Goal: Information Seeking & Learning: Learn about a topic

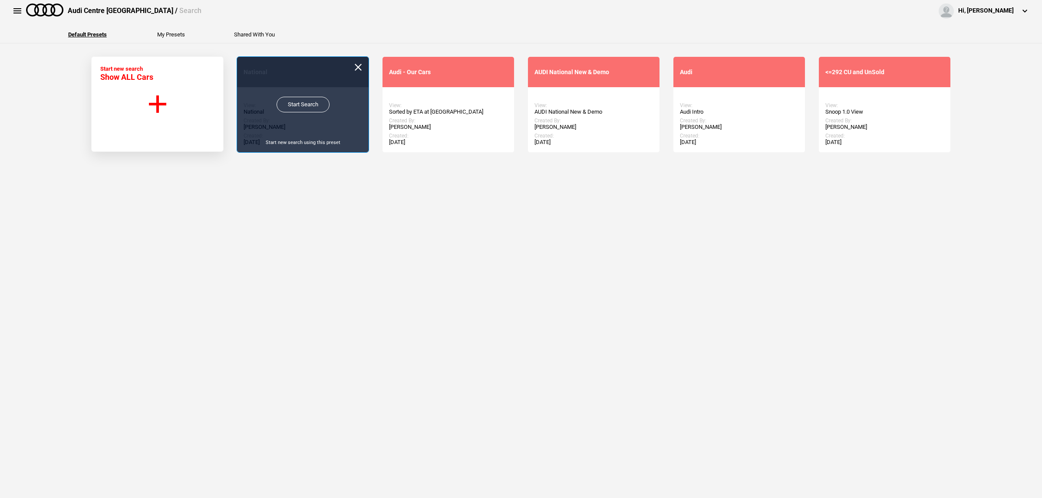
click at [287, 105] on link "Start Search" at bounding box center [303, 105] width 53 height 16
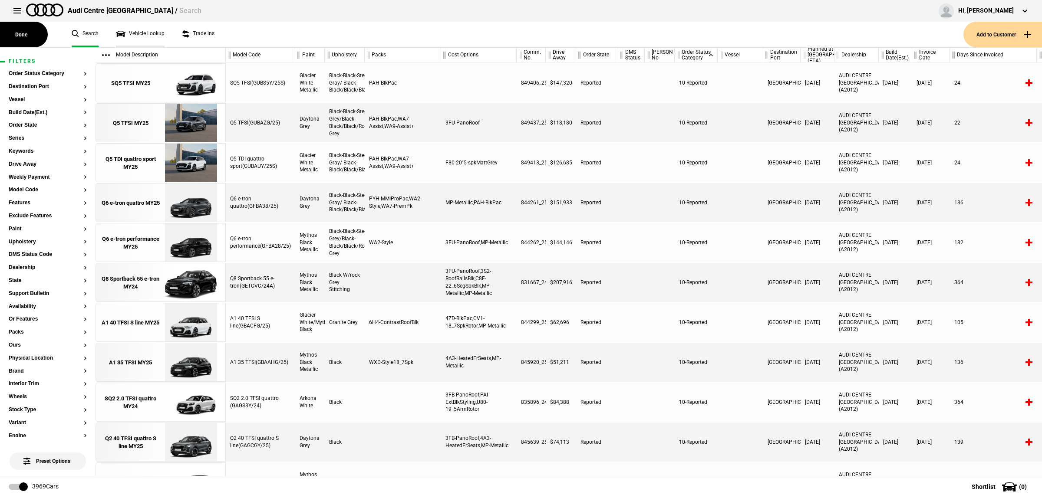
click at [153, 33] on link "Vehicle Lookup" at bounding box center [140, 35] width 49 height 26
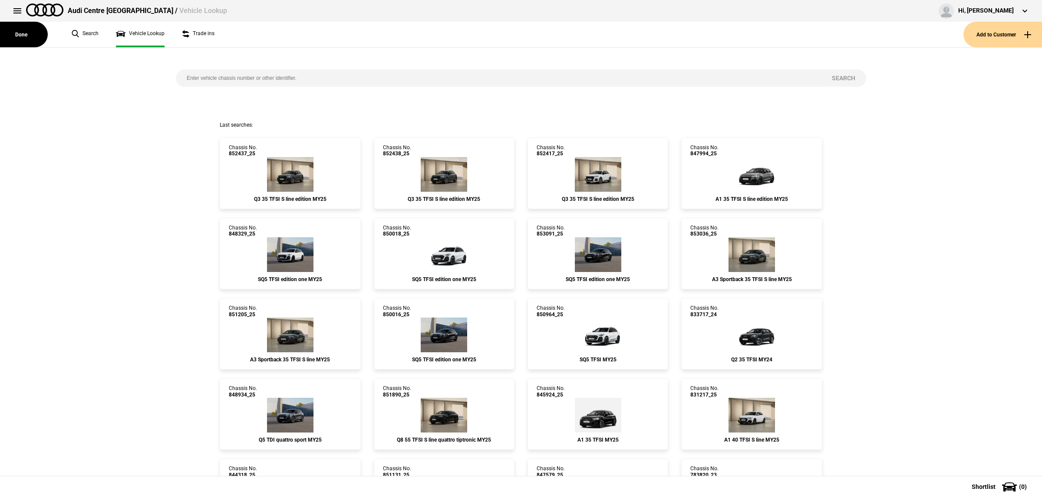
click at [287, 77] on input "search" at bounding box center [498, 77] width 645 height 17
paste input "854754"
type input "854754"
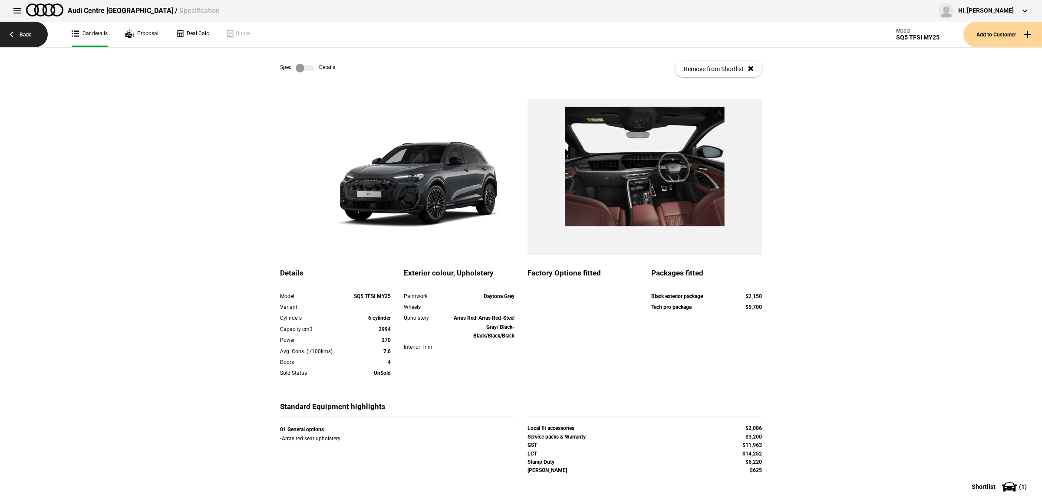
click at [24, 32] on link "Back" at bounding box center [24, 35] width 48 height 26
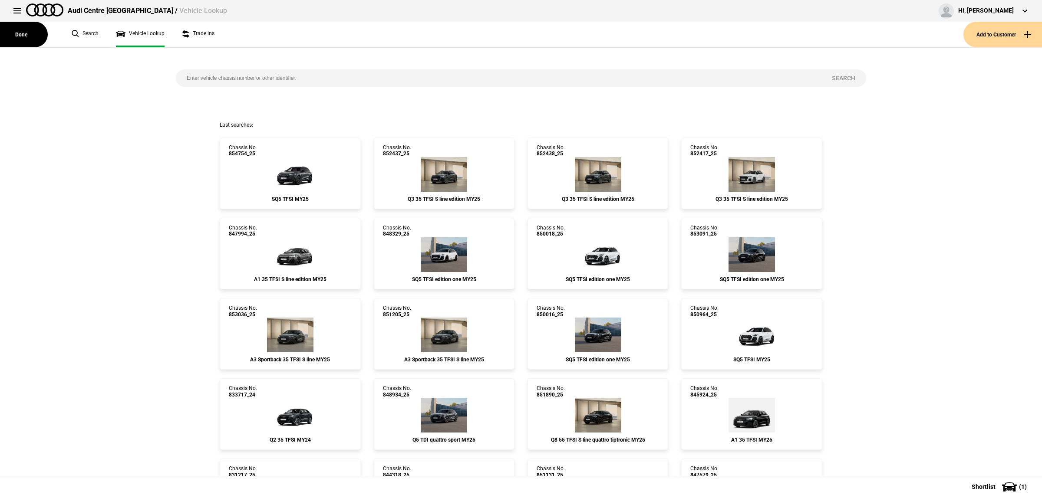
click at [330, 79] on input "search" at bounding box center [498, 77] width 645 height 17
type input "850016"
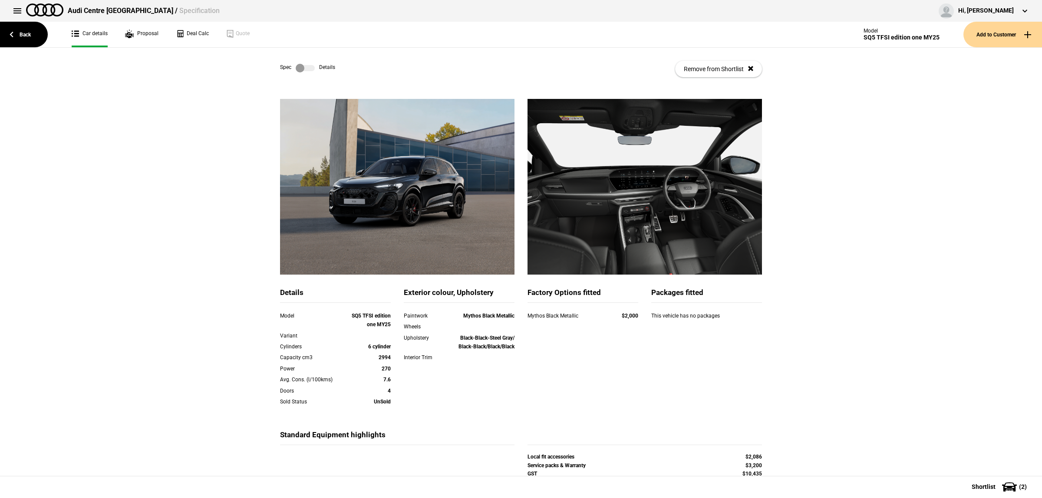
click at [301, 69] on label at bounding box center [305, 68] width 19 height 9
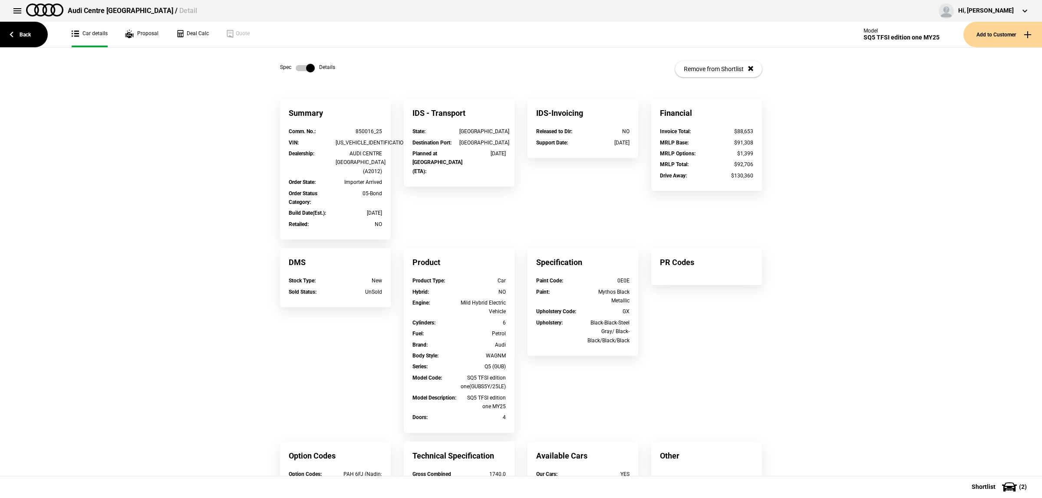
click at [301, 69] on label at bounding box center [305, 68] width 19 height 9
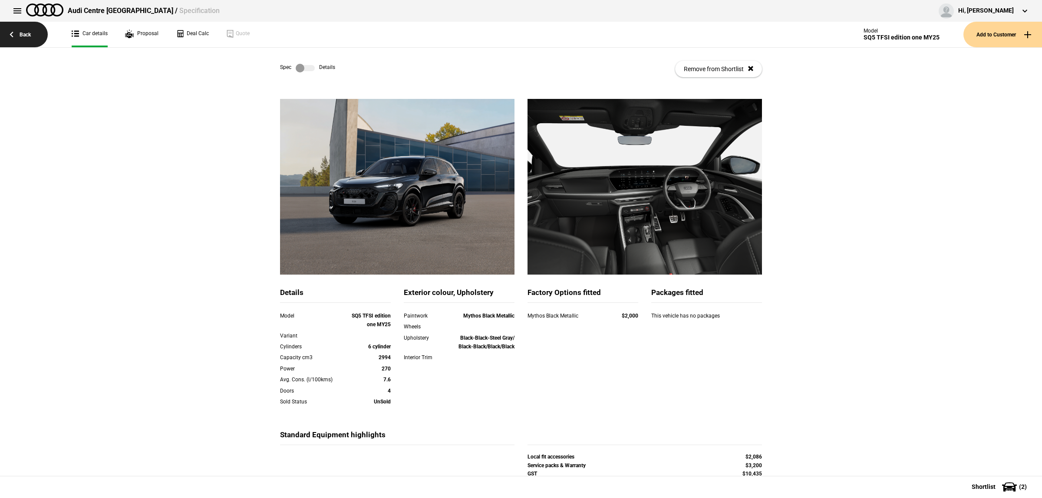
click at [23, 33] on link "Back" at bounding box center [24, 35] width 48 height 26
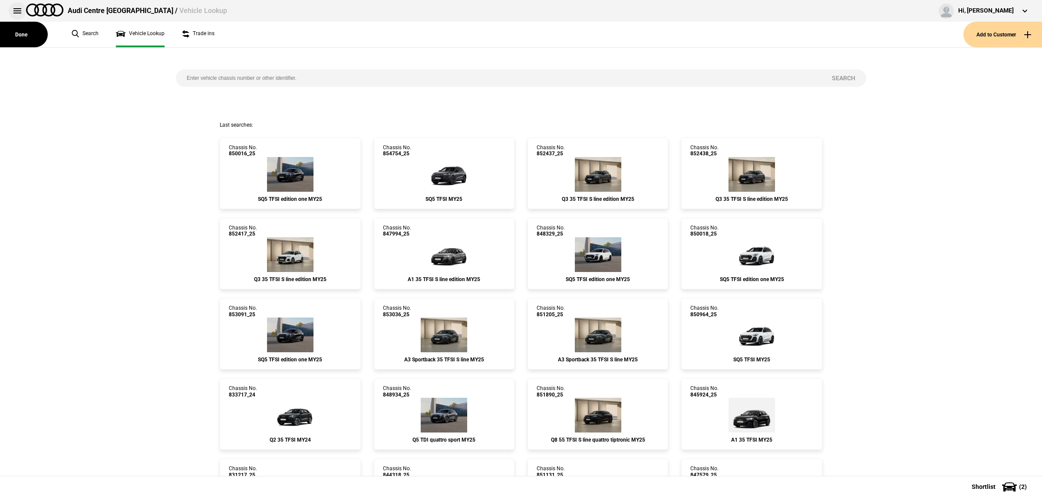
click at [18, 13] on button at bounding box center [17, 10] width 17 height 17
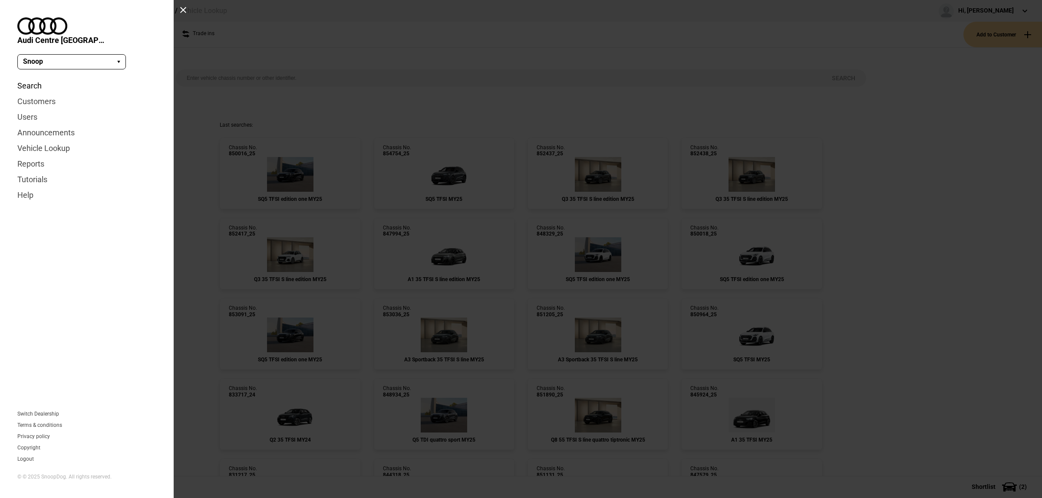
click at [39, 78] on link "Search" at bounding box center [86, 86] width 139 height 16
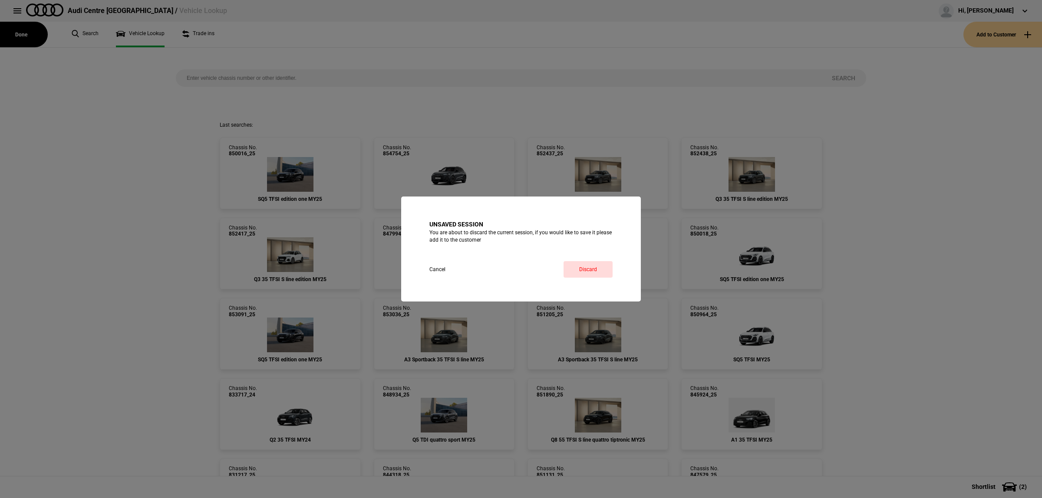
click at [594, 278] on div "Unsaved session You are about to discard the current session, if you would like…" at bounding box center [521, 249] width 240 height 105
click at [593, 273] on link "Discard" at bounding box center [588, 269] width 49 height 17
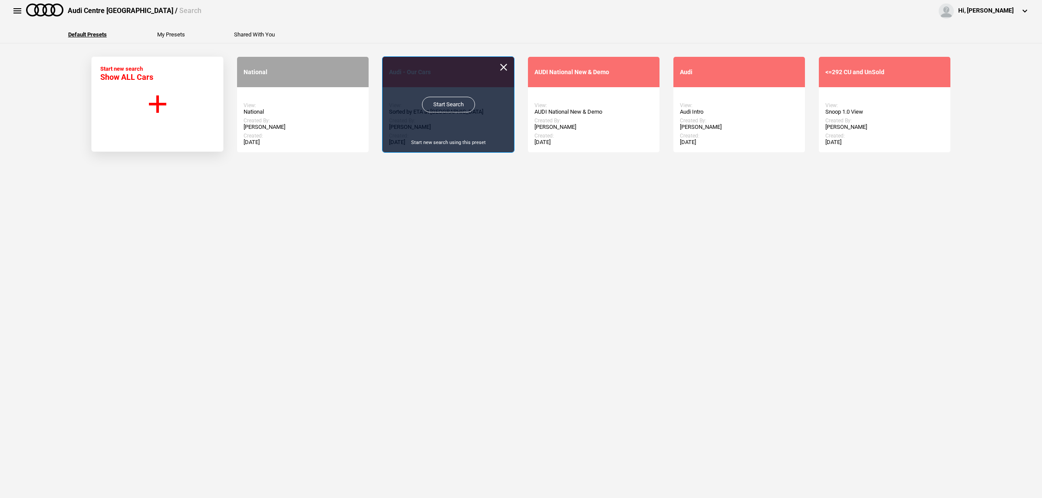
click at [424, 109] on link "Start Search" at bounding box center [448, 105] width 53 height 16
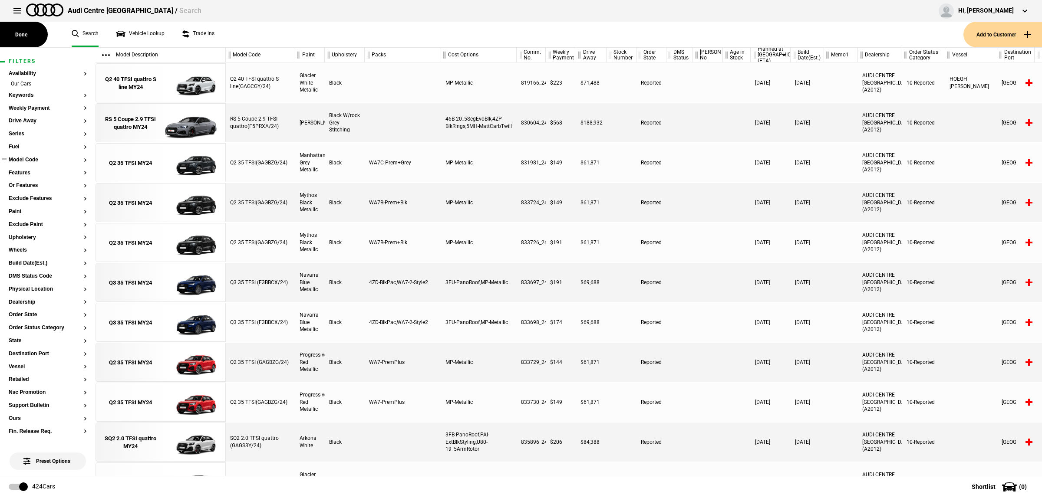
click at [25, 161] on button "Model Code" at bounding box center [48, 160] width 78 height 6
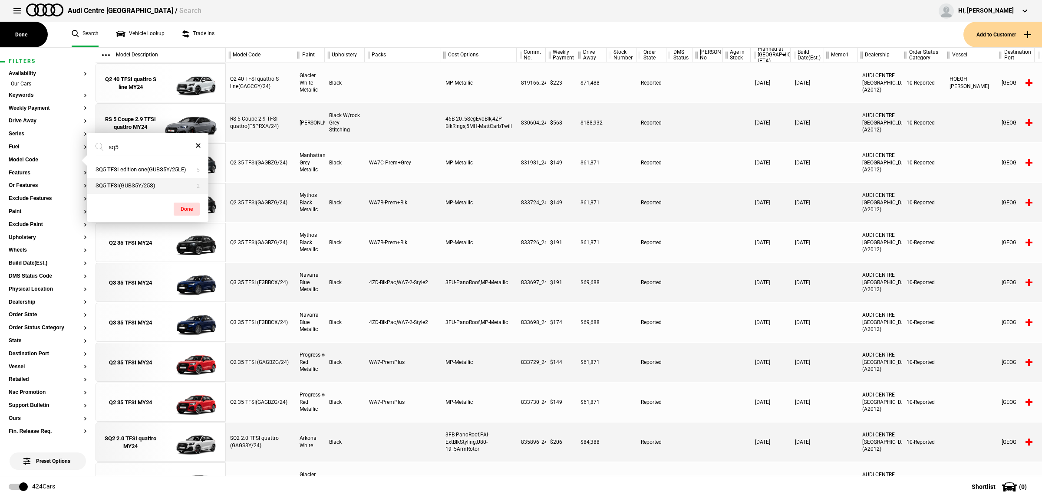
type input "sq5"
click at [134, 182] on button "SQ5 TFSI(GUBS5Y/25S)" at bounding box center [148, 186] width 122 height 16
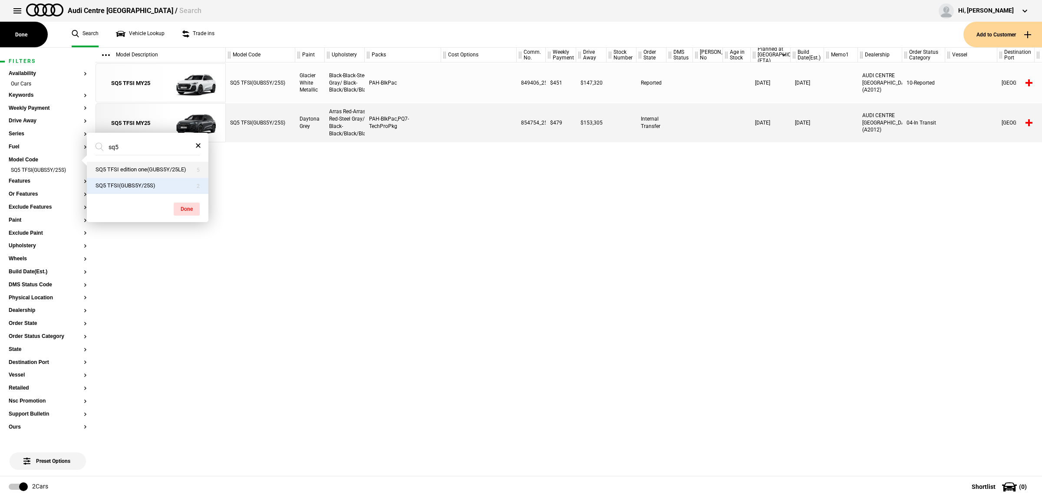
click at [135, 167] on button "SQ5 TFSI edition one(GUBS5Y/25LE)" at bounding box center [148, 170] width 122 height 16
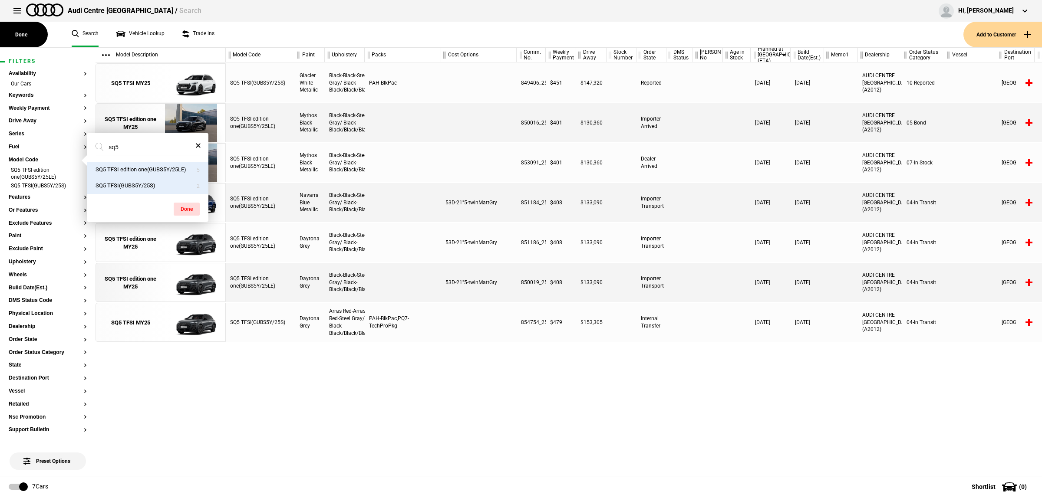
click at [134, 188] on button "SQ5 TFSI(GUBS5Y/25S)" at bounding box center [148, 186] width 122 height 16
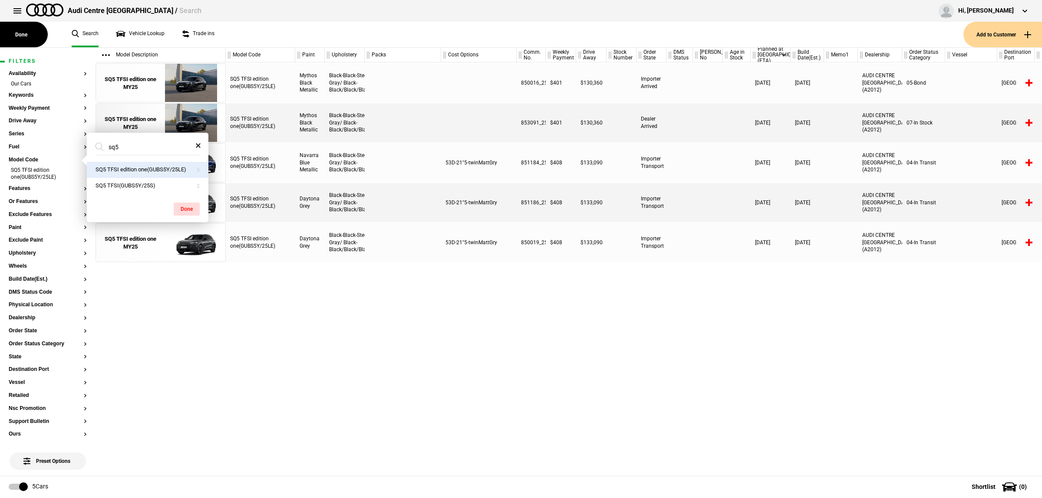
click at [423, 307] on div "SQ5 TFSI edition one(GUBS5Y/25LE) Mythos Black Metallic Black-Black-Steel Gray/…" at bounding box center [634, 270] width 816 height 414
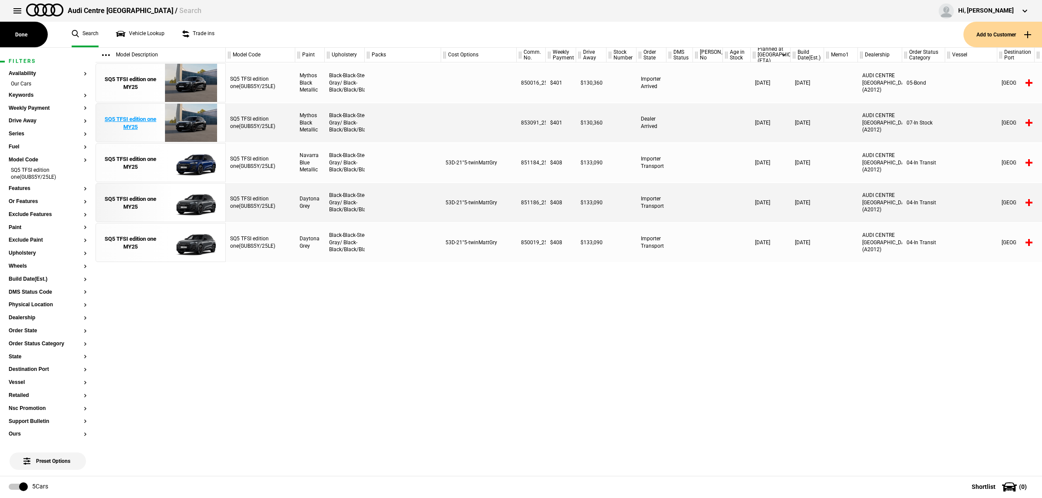
click at [197, 132] on img at bounding box center [191, 123] width 60 height 39
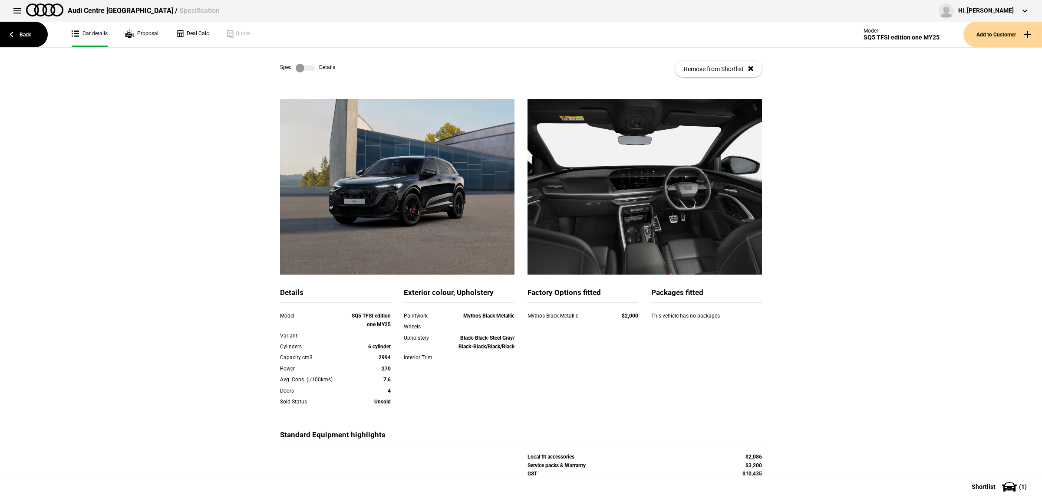
click at [300, 59] on div "Spec Details Remove from Shortlist" at bounding box center [521, 69] width 482 height 43
click at [304, 64] on label at bounding box center [305, 68] width 19 height 9
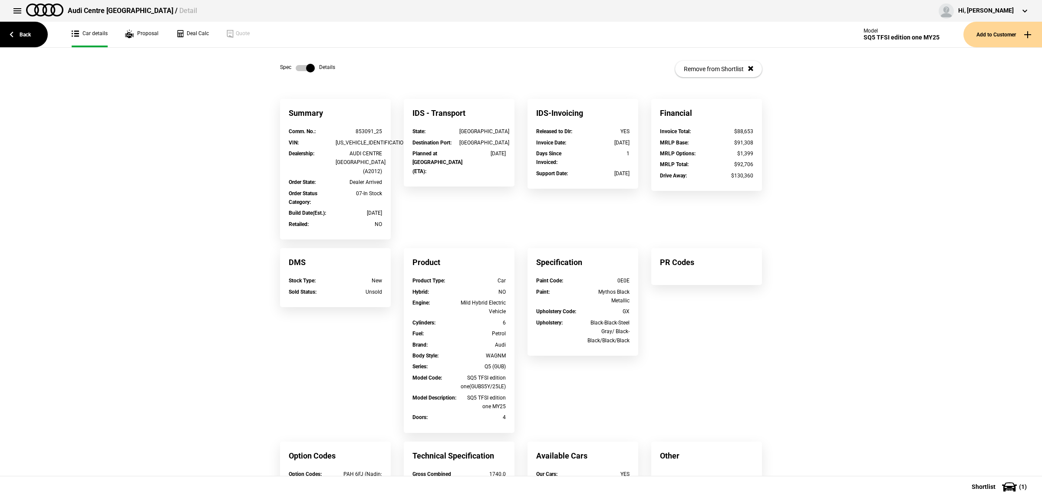
click at [368, 142] on div "WAUZZZGU9S2052631" at bounding box center [359, 143] width 47 height 9
copy div "WAUZZZGU9S2052631"
click at [36, 39] on link "Back" at bounding box center [24, 35] width 48 height 26
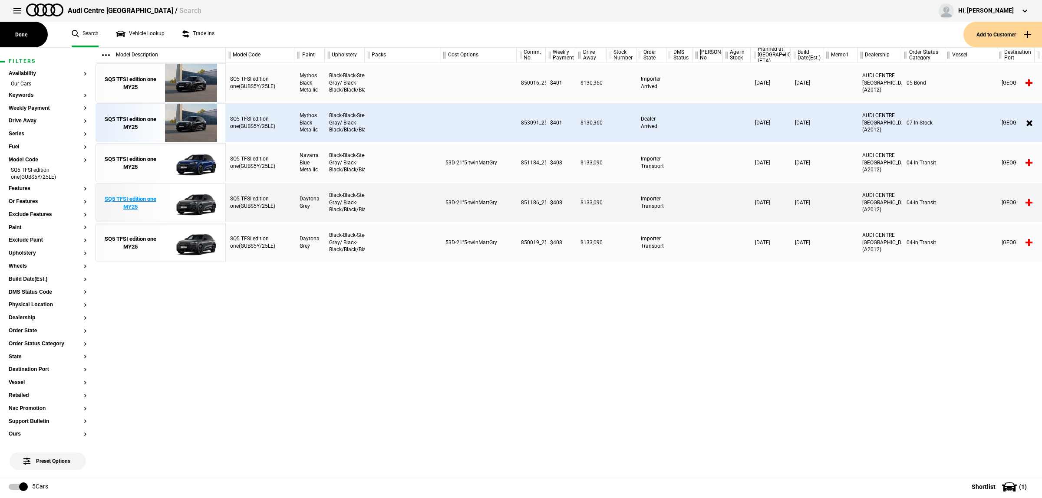
click at [198, 204] on img at bounding box center [191, 203] width 60 height 39
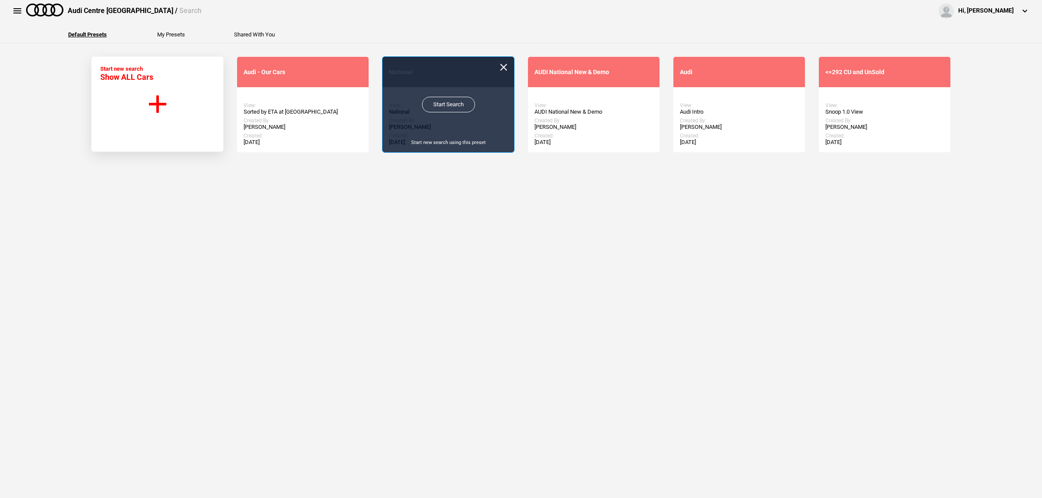
click at [427, 100] on link "Start Search" at bounding box center [448, 105] width 53 height 16
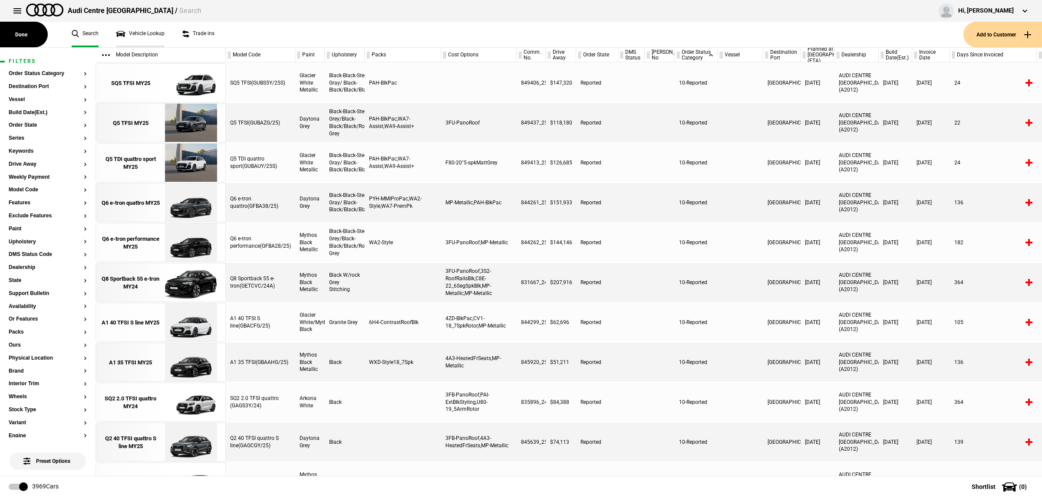
click at [139, 33] on link "Vehicle Lookup" at bounding box center [140, 35] width 49 height 26
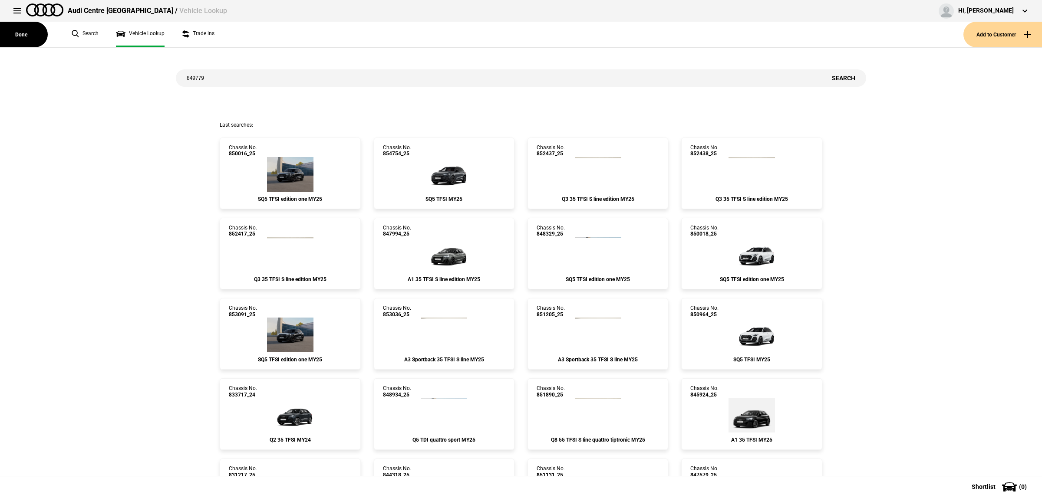
type input "849779"
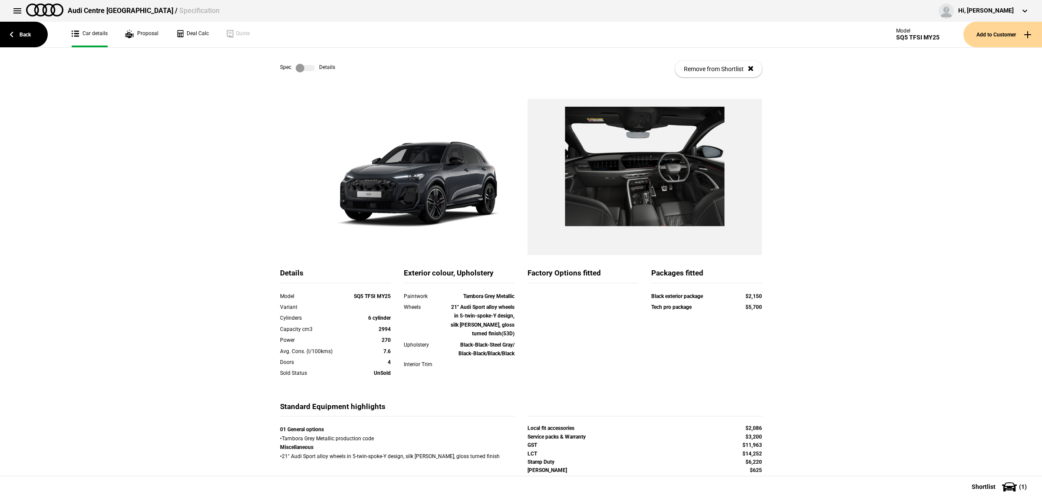
click at [944, 290] on div "Details Model SQ5 TFSI MY25 Variant Cylinders 6 cylinder Capacity cm3 2994 Powe…" at bounding box center [521, 307] width 1042 height 416
click at [826, 156] on div "Details Model SQ5 TFSI MY25 Variant Cylinders 6 cylinder Capacity cm3 2994 Powe…" at bounding box center [521, 307] width 1042 height 416
drag, startPoint x: 797, startPoint y: 1, endPoint x: 969, endPoint y: 92, distance: 194.6
click at [992, 101] on div "Details Model SQ5 TFSI MY25 Variant Cylinders 6 cylinder Capacity cm3 2994 Powe…" at bounding box center [521, 307] width 1042 height 416
drag, startPoint x: 663, startPoint y: 0, endPoint x: 585, endPoint y: 386, distance: 393.0
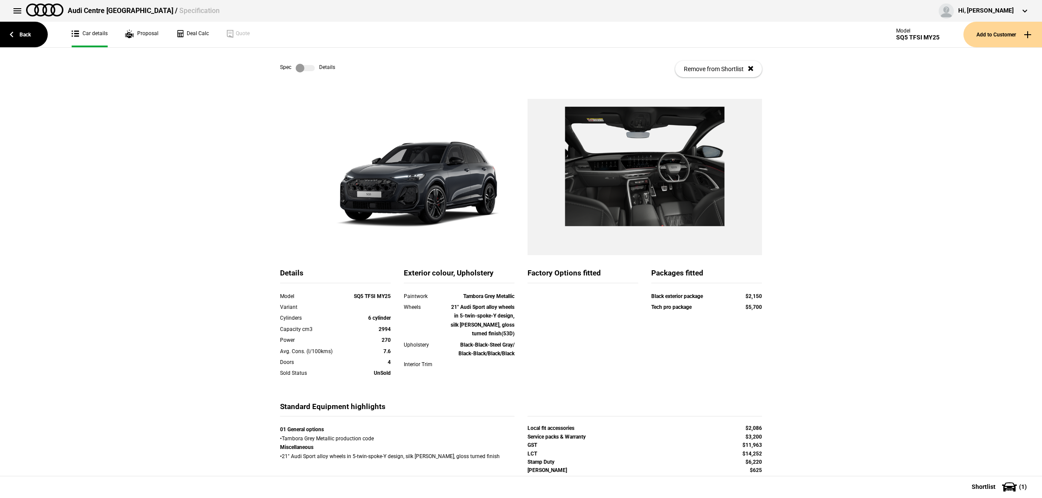
click at [585, 386] on div "Details Model SQ5 TFSI MY25 Variant Cylinders 6 cylinder Capacity cm3 2994 Powe…" at bounding box center [521, 335] width 495 height 134
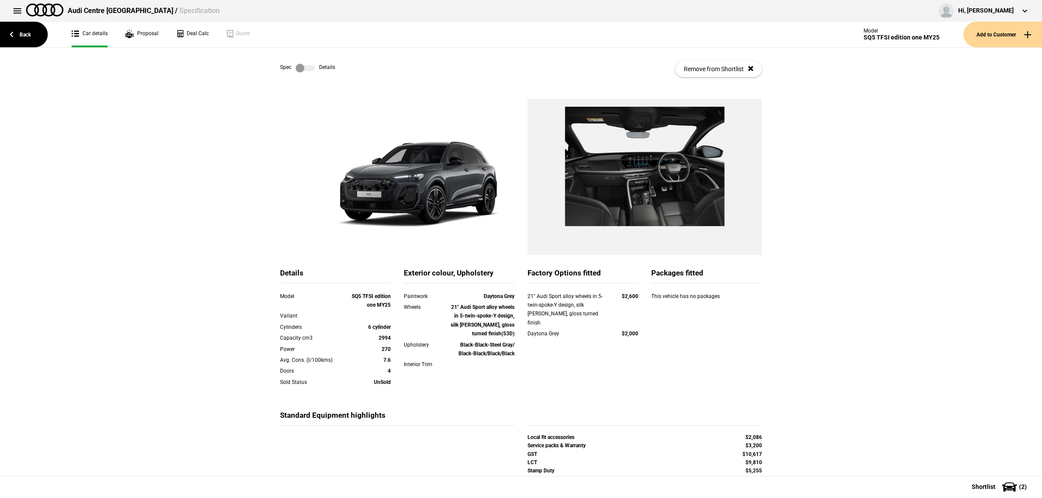
click at [22, 13] on button at bounding box center [17, 10] width 17 height 17
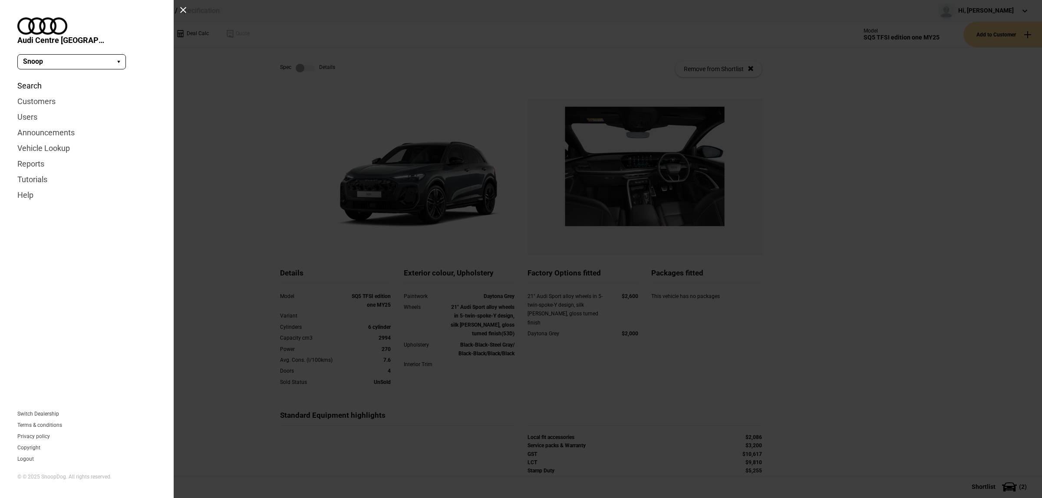
click at [40, 78] on link "Search" at bounding box center [86, 86] width 139 height 16
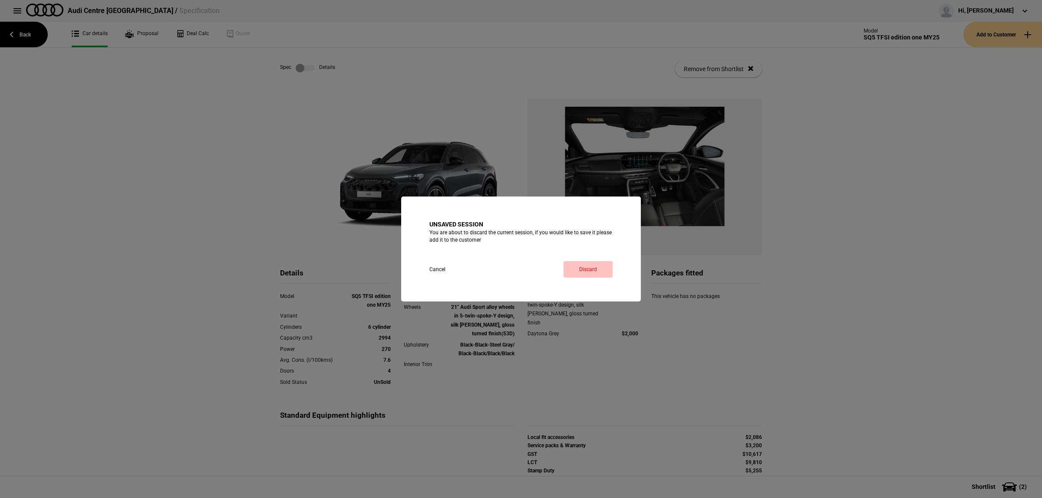
click at [590, 268] on link "Discard" at bounding box center [588, 269] width 49 height 17
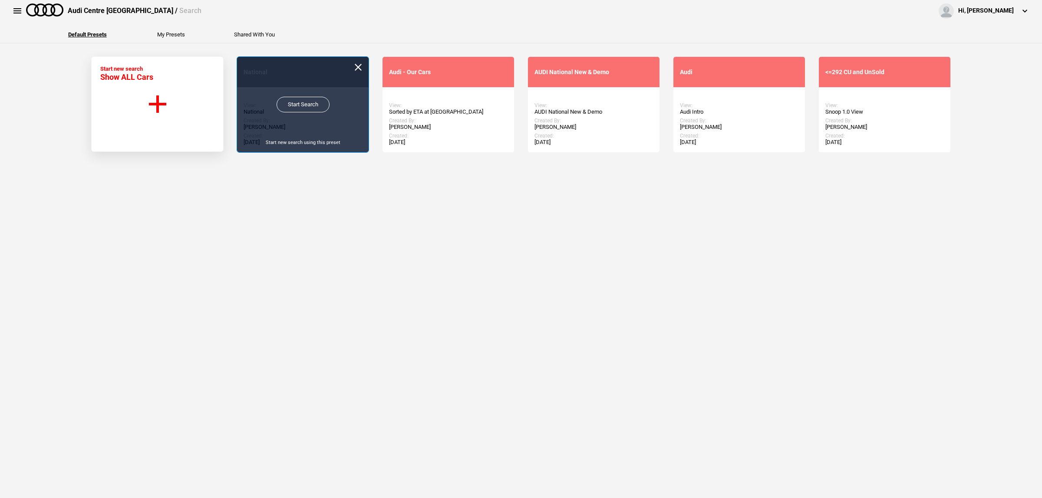
click at [309, 101] on link "Start Search" at bounding box center [303, 105] width 53 height 16
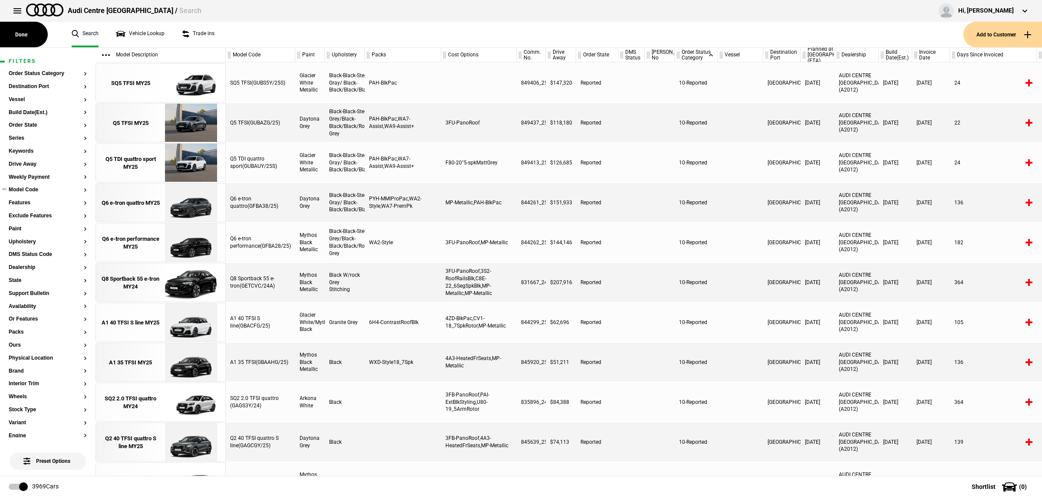
click at [23, 189] on button "Model Code" at bounding box center [48, 190] width 78 height 6
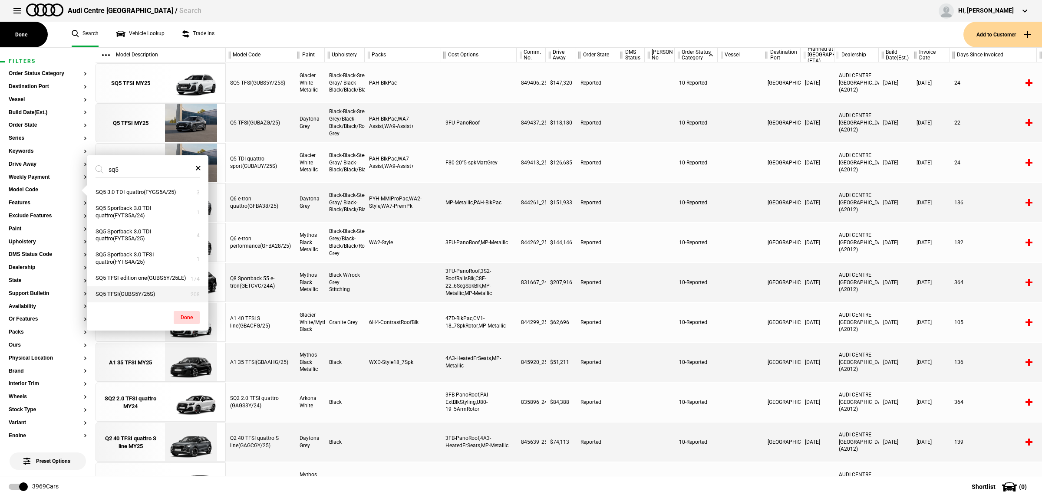
type input "sq5"
click at [145, 298] on button "SQ5 TFSI(GUBS5Y/25S)" at bounding box center [148, 295] width 122 height 16
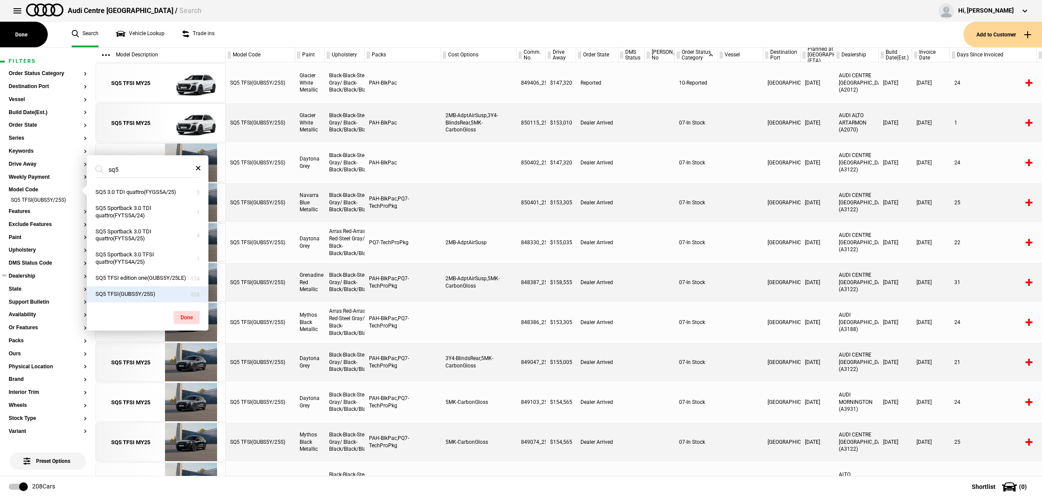
click at [43, 277] on button "Dealership" at bounding box center [48, 277] width 78 height 6
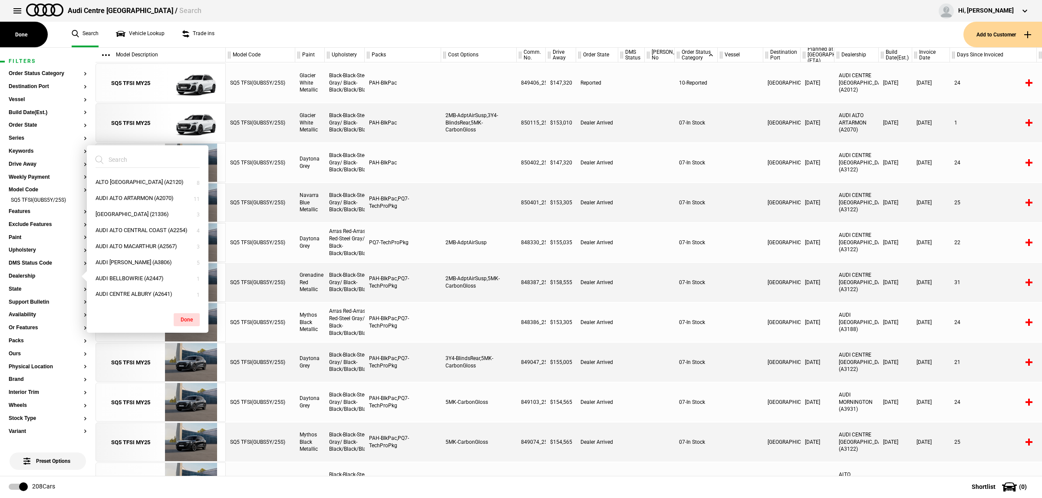
click at [129, 162] on input "search" at bounding box center [143, 160] width 94 height 16
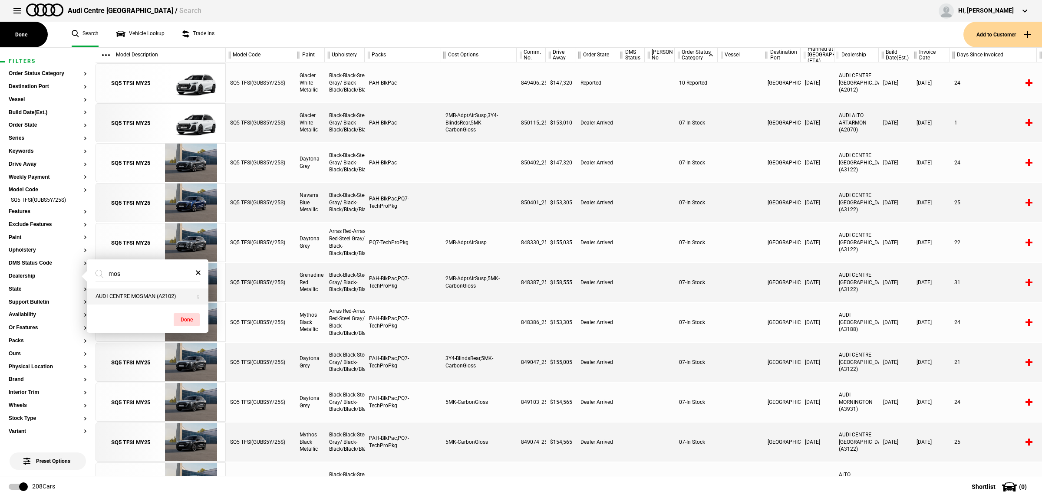
type input "mos"
click at [135, 298] on button "AUDI CENTRE MOSMAN (A2102)" at bounding box center [148, 297] width 122 height 16
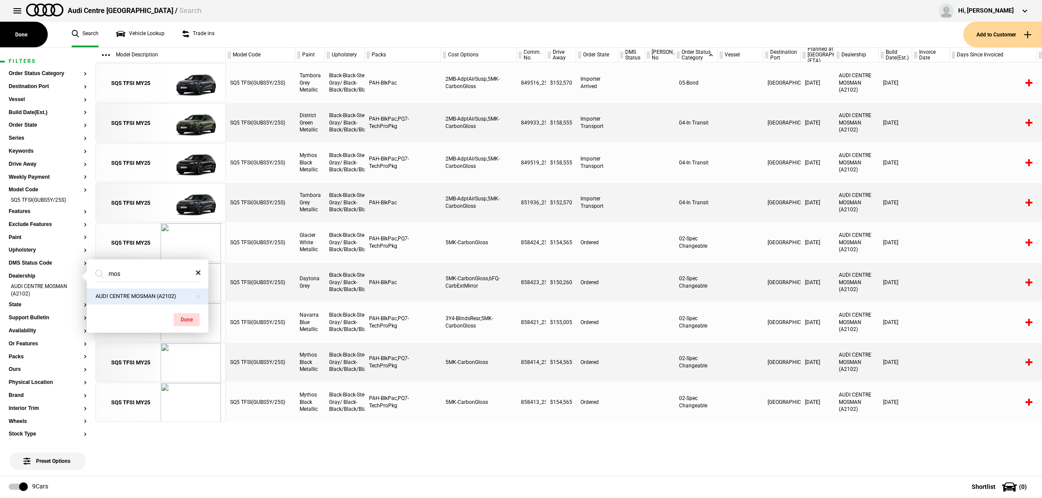
click at [679, 310] on div "02-Spec Changeable" at bounding box center [696, 322] width 43 height 39
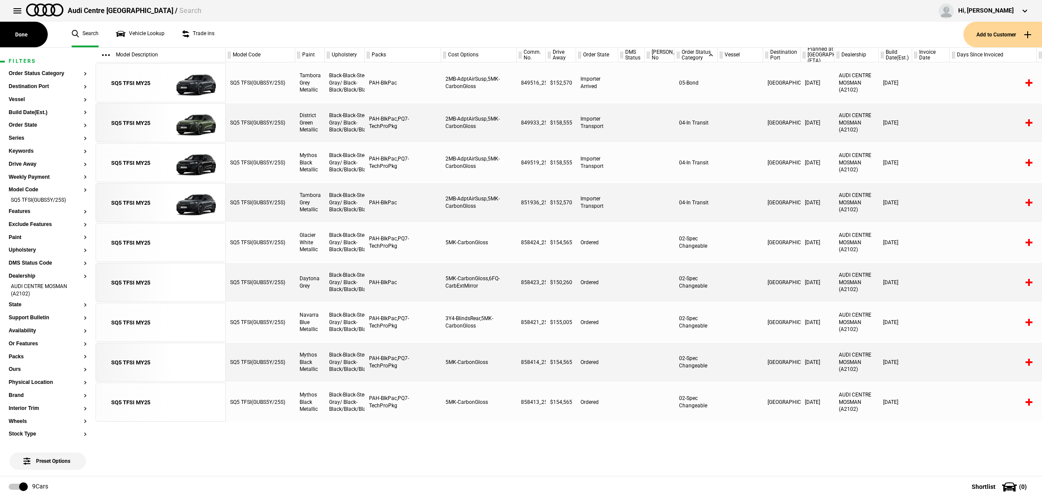
click at [534, 205] on div "851936_25" at bounding box center [531, 202] width 29 height 39
drag, startPoint x: 556, startPoint y: 213, endPoint x: 546, endPoint y: 207, distance: 11.9
click at [556, 213] on div "$152,570" at bounding box center [561, 202] width 30 height 39
click at [522, 203] on div "851936_25" at bounding box center [531, 202] width 29 height 39
drag, startPoint x: 538, startPoint y: 202, endPoint x: 519, endPoint y: 203, distance: 18.3
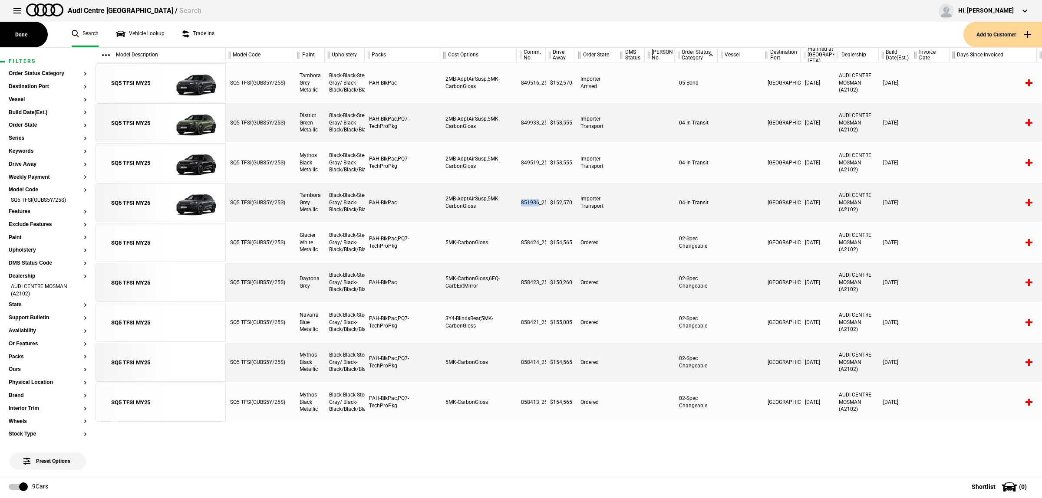
click at [519, 203] on div "851936_25" at bounding box center [531, 202] width 29 height 39
copy div "851936"
click at [21, 10] on button at bounding box center [17, 10] width 17 height 17
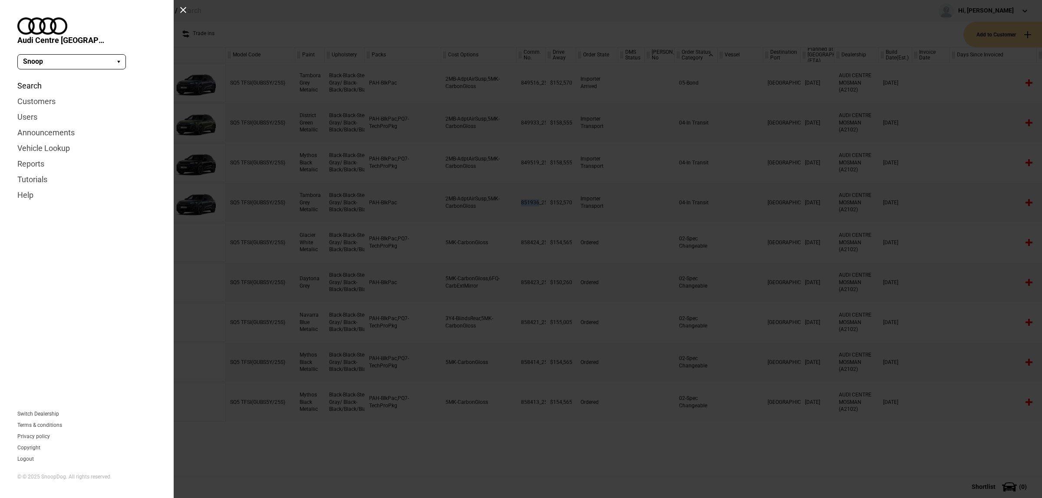
click at [33, 78] on link "Search" at bounding box center [86, 86] width 139 height 16
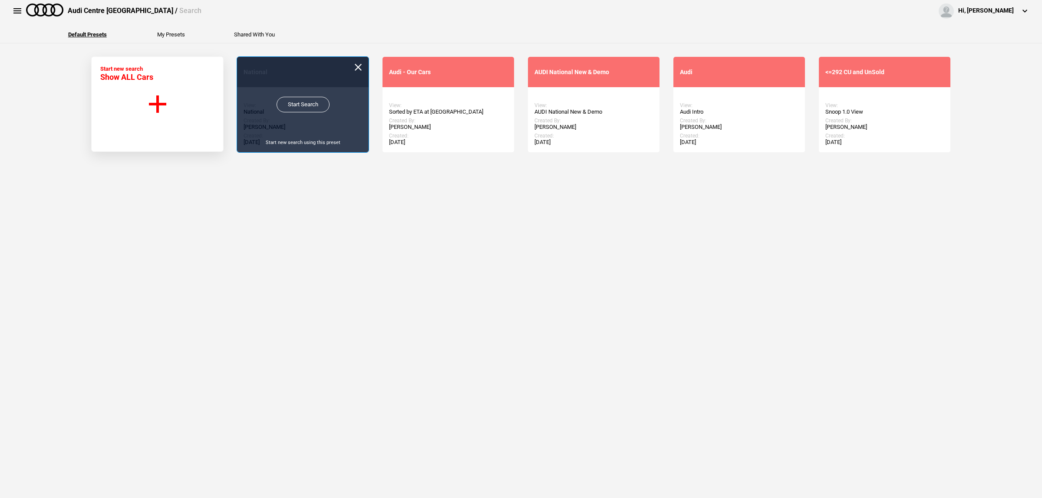
click at [284, 107] on link "Start Search" at bounding box center [303, 105] width 53 height 16
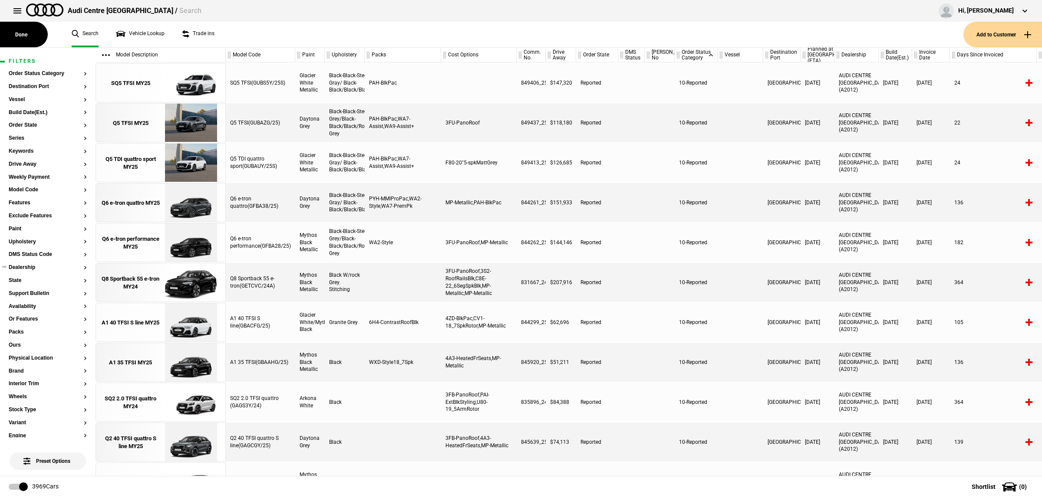
click at [44, 267] on button "Dealership" at bounding box center [48, 268] width 78 height 6
type input "mac"
click at [146, 291] on button "AUDI ALTO MACARTHUR (A2567)" at bounding box center [148, 291] width 122 height 16
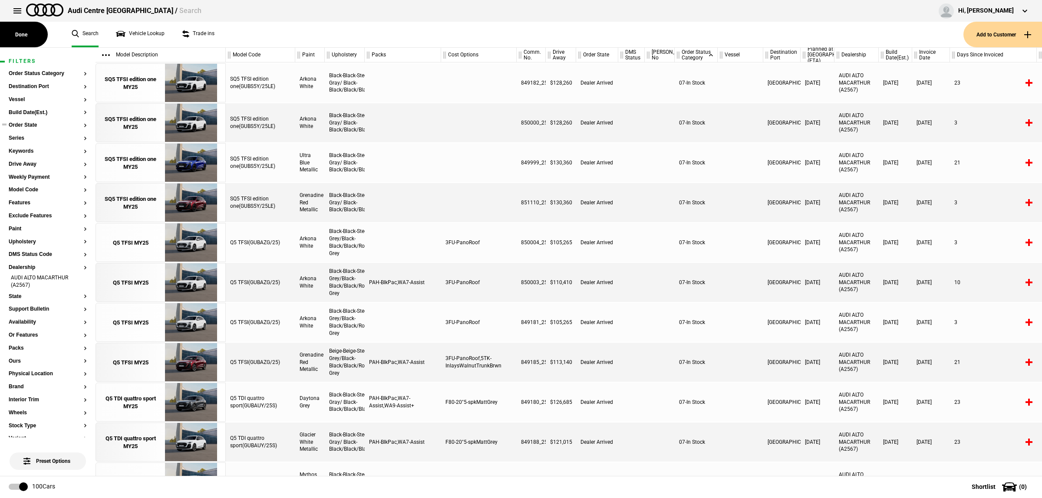
click at [40, 126] on button "Order State" at bounding box center [48, 125] width 78 height 6
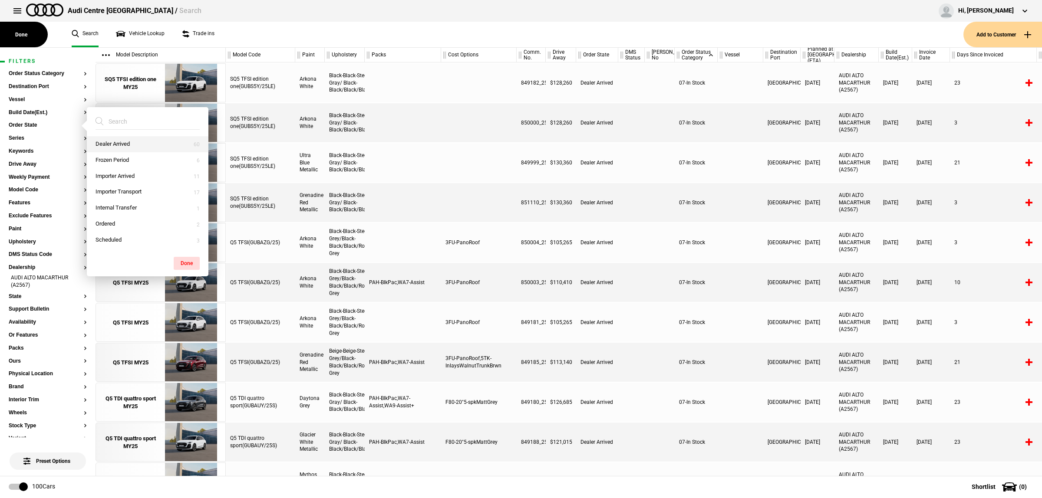
click at [122, 144] on button "Dealer Arrived" at bounding box center [148, 144] width 122 height 16
click at [743, 384] on div at bounding box center [741, 402] width 46 height 39
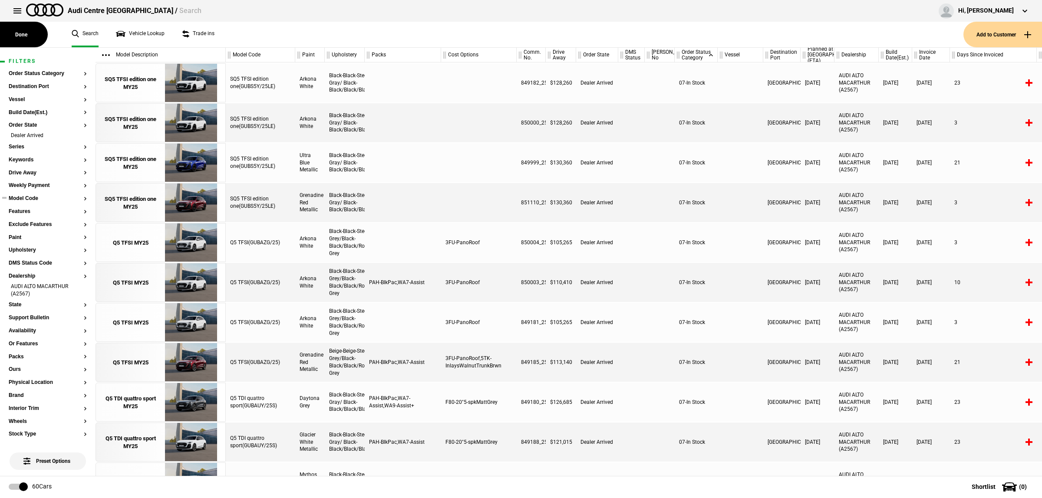
click at [51, 202] on section "Model Code" at bounding box center [48, 202] width 78 height 13
click at [48, 199] on button "Model Code" at bounding box center [48, 199] width 78 height 6
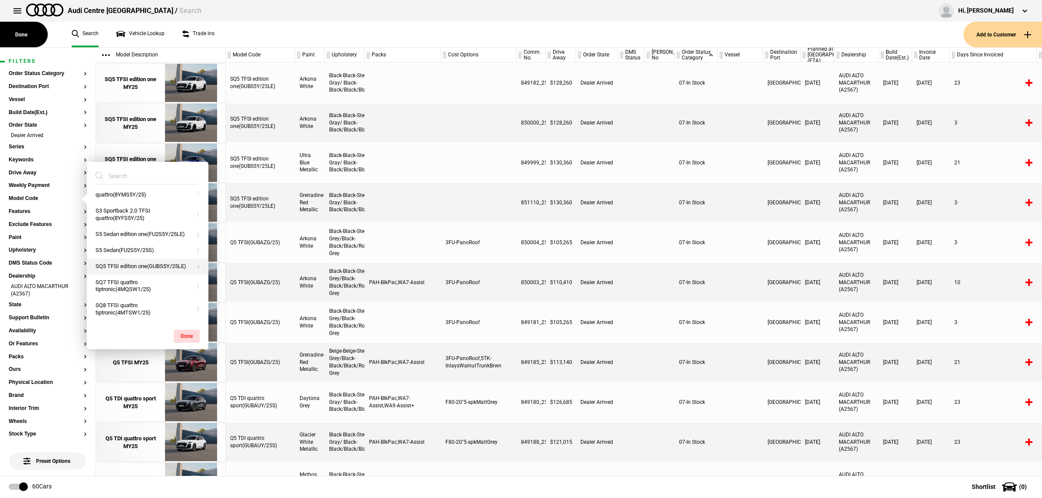
scroll to position [471, 0]
click at [148, 310] on button "SQ8 TFSI quattro tiptronic(4MTSW1/25)" at bounding box center [148, 309] width 122 height 23
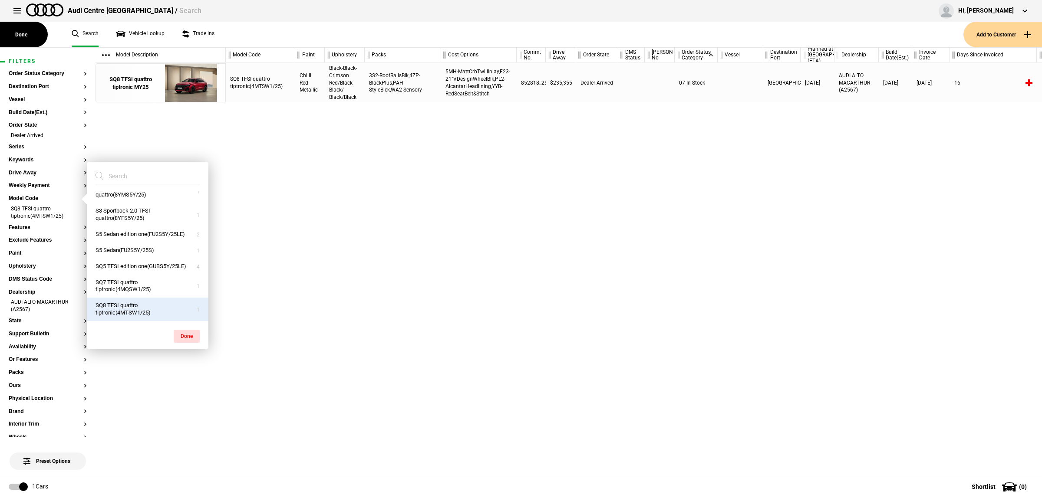
click at [147, 311] on button "SQ8 TFSI quattro tiptronic(4MTSW1/25)" at bounding box center [148, 309] width 122 height 23
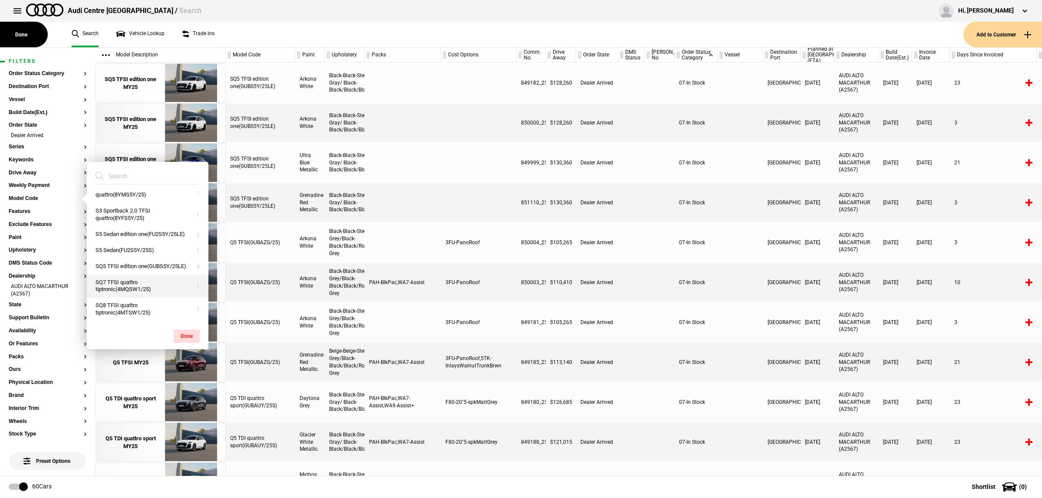
click at [148, 292] on button "SQ7 TFSI quattro tiptronic(4MQSW1/25)" at bounding box center [148, 286] width 122 height 23
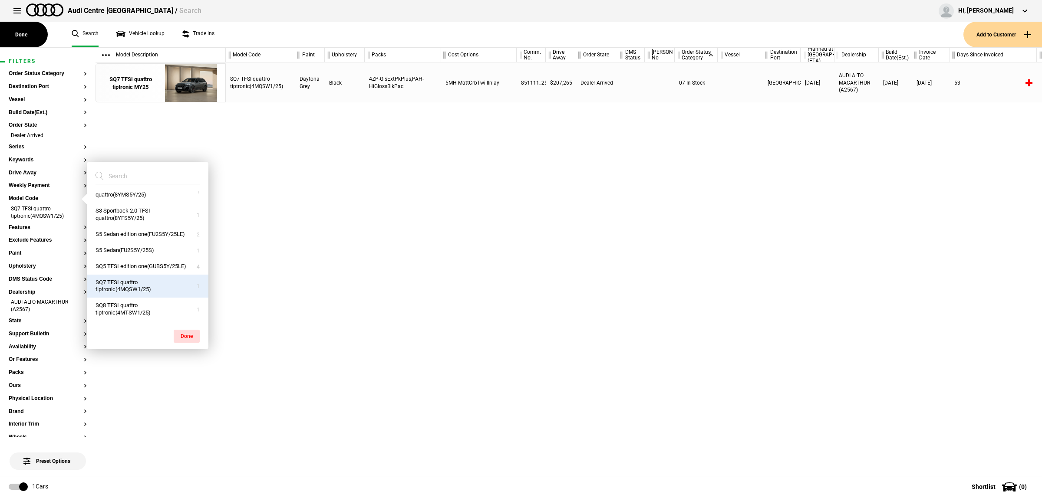
click at [148, 292] on button "SQ7 TFSI quattro tiptronic(4MQSW1/25)" at bounding box center [148, 286] width 122 height 23
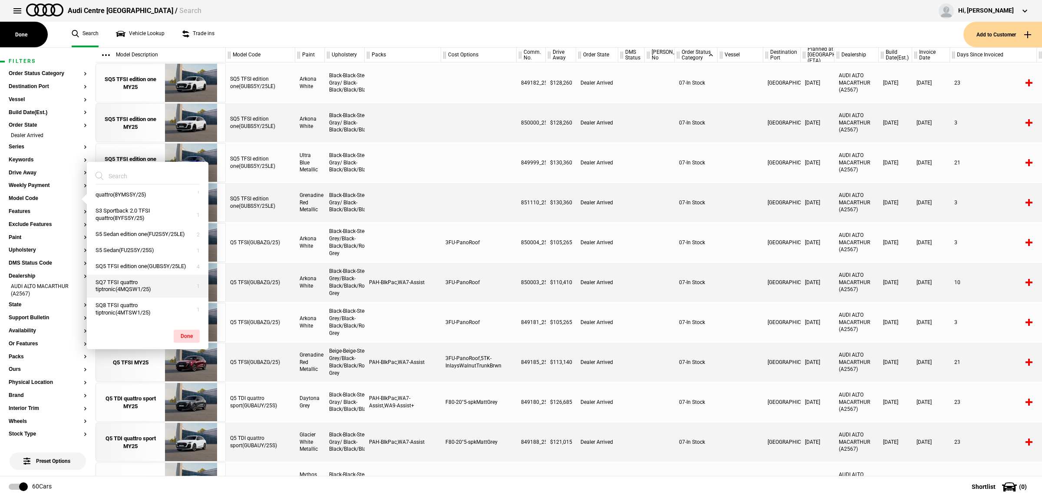
scroll to position [417, 0]
click at [76, 290] on li "AUDI ALTO MACARTHUR (A2567)" at bounding box center [48, 291] width 78 height 16
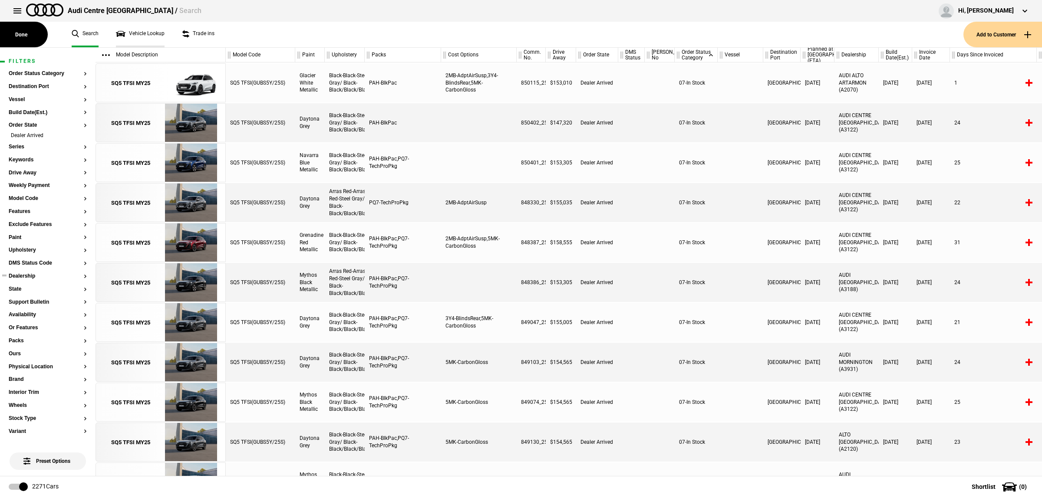
click at [128, 35] on link "Vehicle Lookup" at bounding box center [140, 35] width 49 height 26
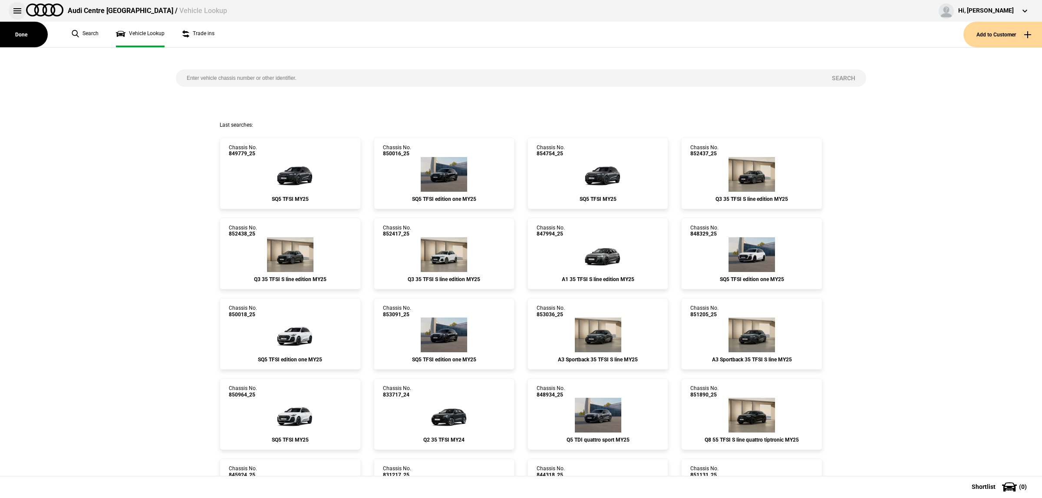
click at [14, 7] on button at bounding box center [17, 10] width 17 height 17
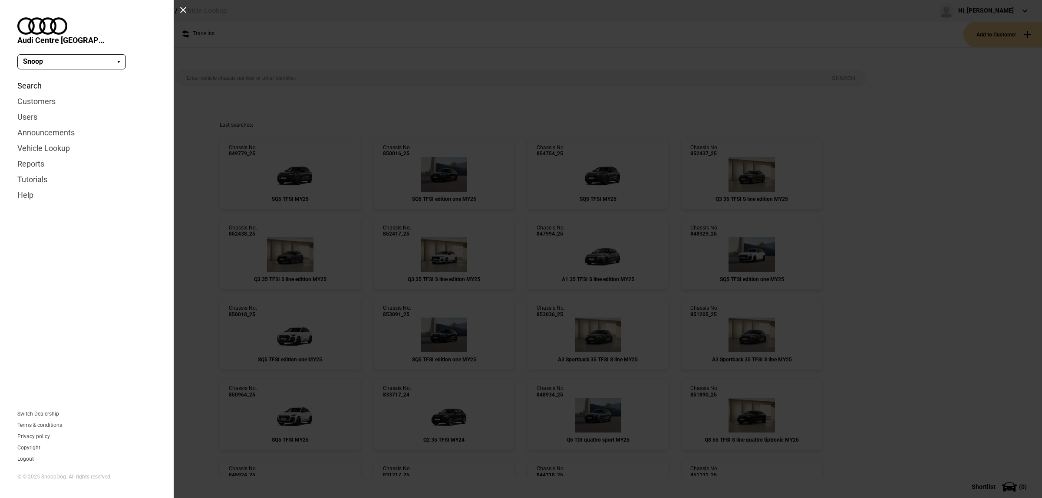
click at [36, 79] on link "Search" at bounding box center [86, 86] width 139 height 16
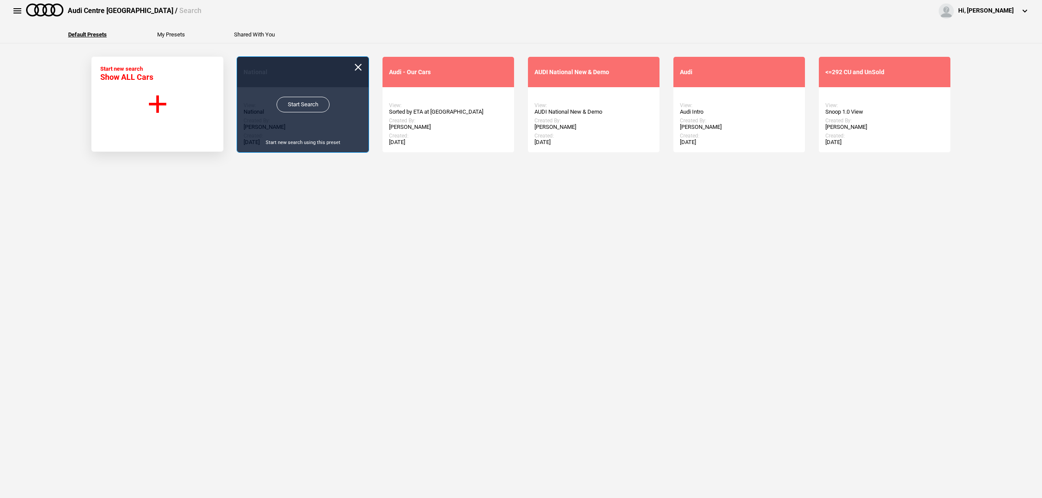
click at [313, 103] on link "Start Search" at bounding box center [303, 105] width 53 height 16
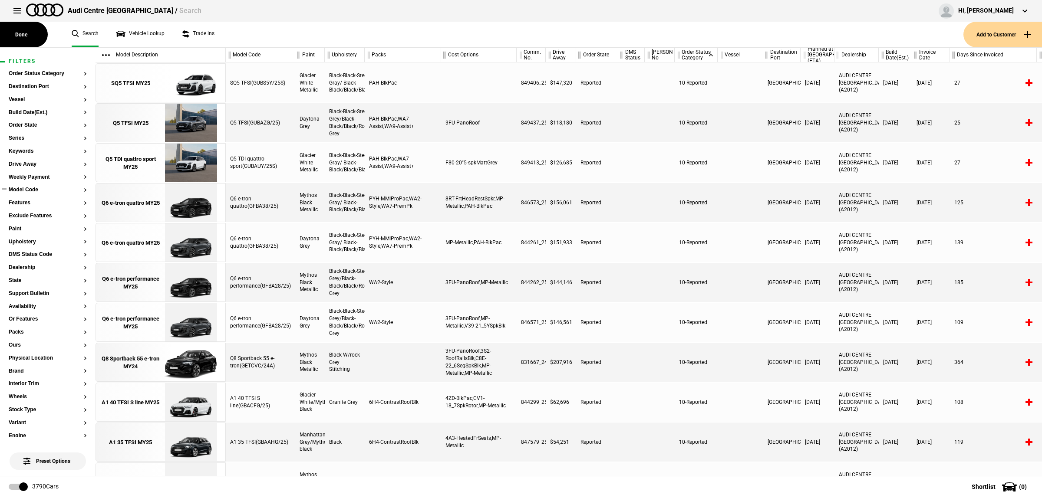
click at [39, 194] on section "Model Code" at bounding box center [48, 193] width 78 height 13
click at [39, 188] on button "Model Code" at bounding box center [48, 190] width 78 height 6
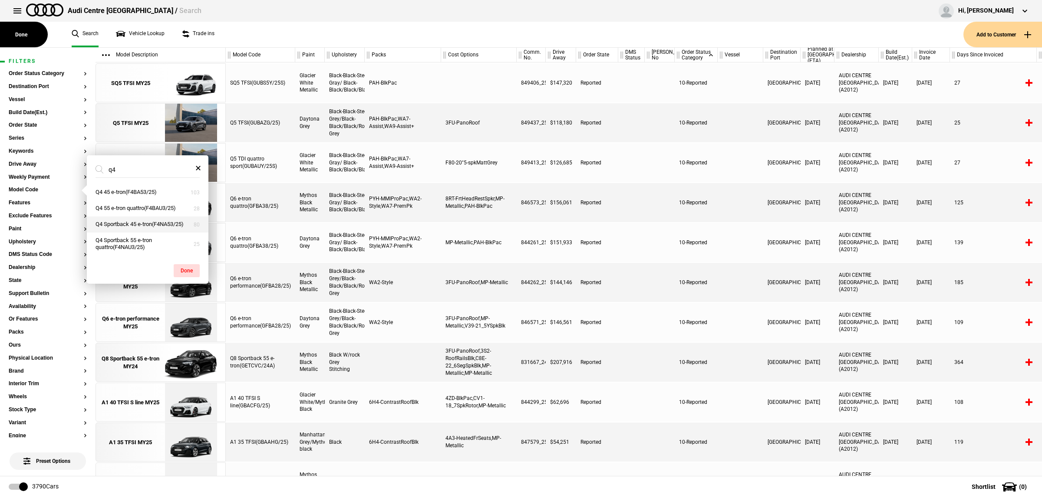
type input "q4"
click at [157, 227] on button "Q4 Sportback 45 e-tron(F4NA53/25)" at bounding box center [148, 225] width 122 height 16
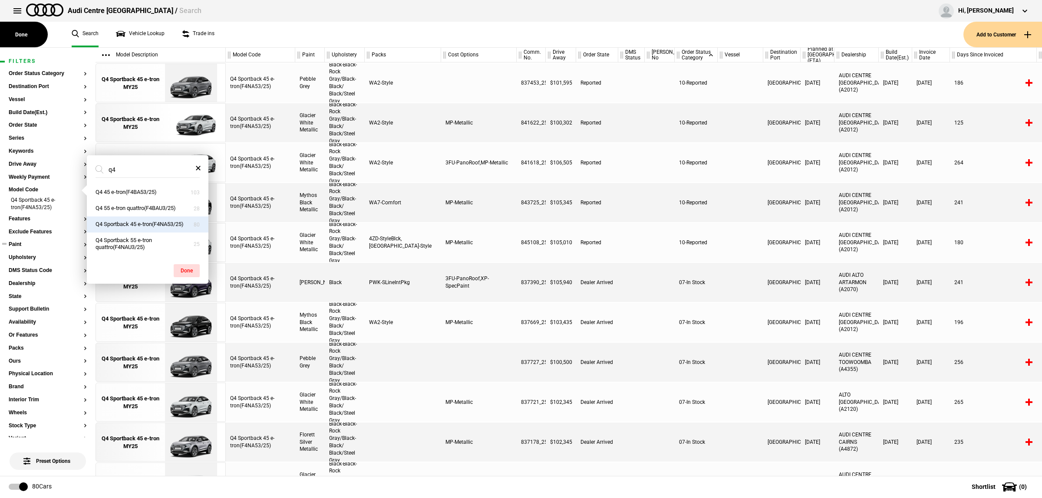
click at [30, 248] on section "Paint" at bounding box center [48, 248] width 78 height 13
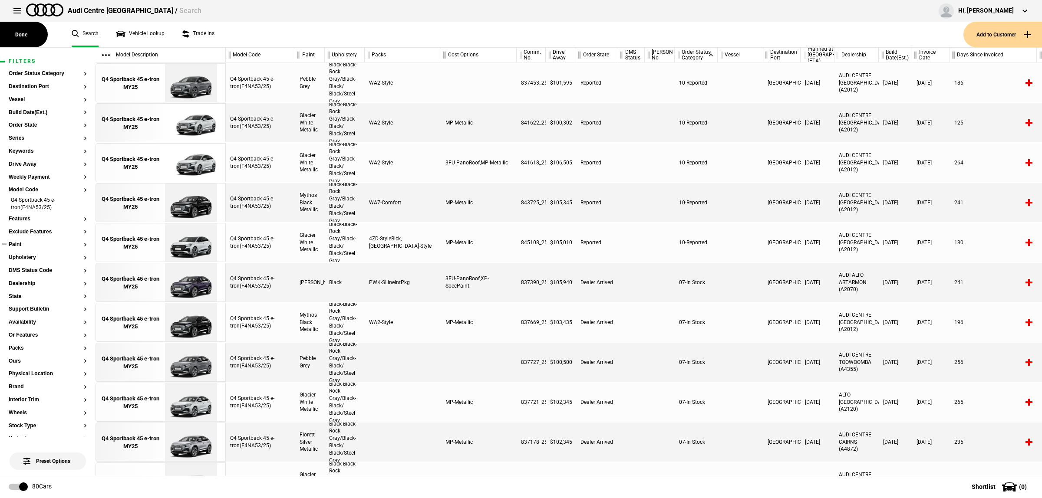
click at [23, 246] on button "Paint" at bounding box center [48, 245] width 78 height 6
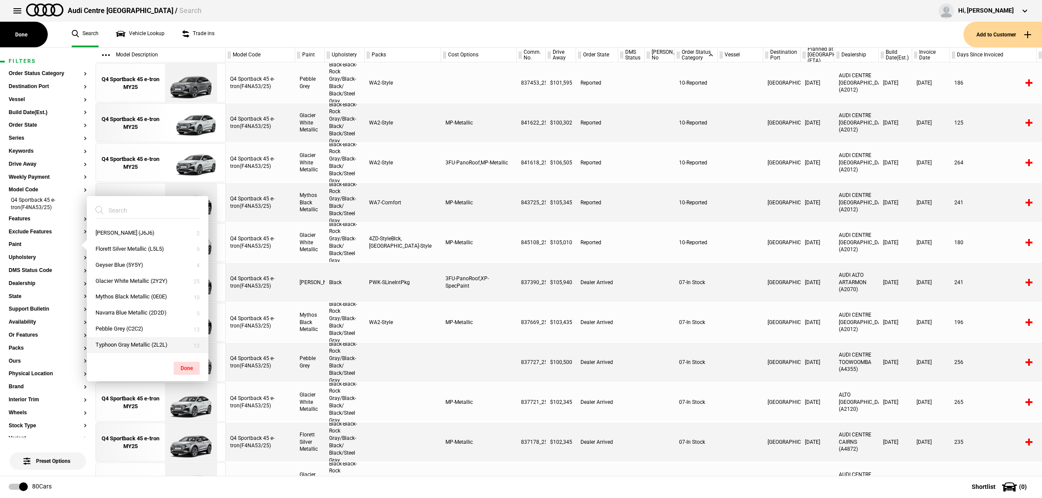
click at [150, 345] on button "Typhoon Gray Metallic (2L2L)" at bounding box center [148, 345] width 122 height 16
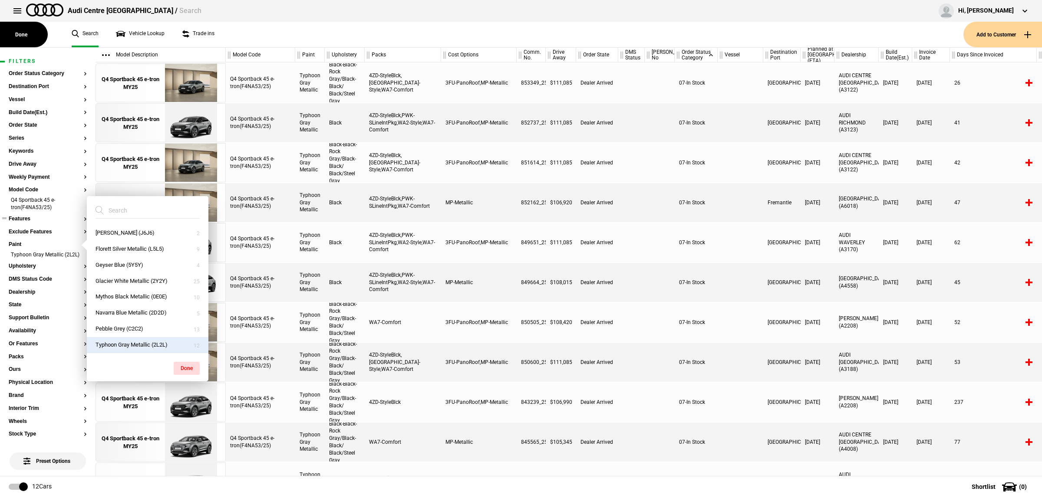
click at [29, 221] on button "Features" at bounding box center [48, 219] width 78 height 6
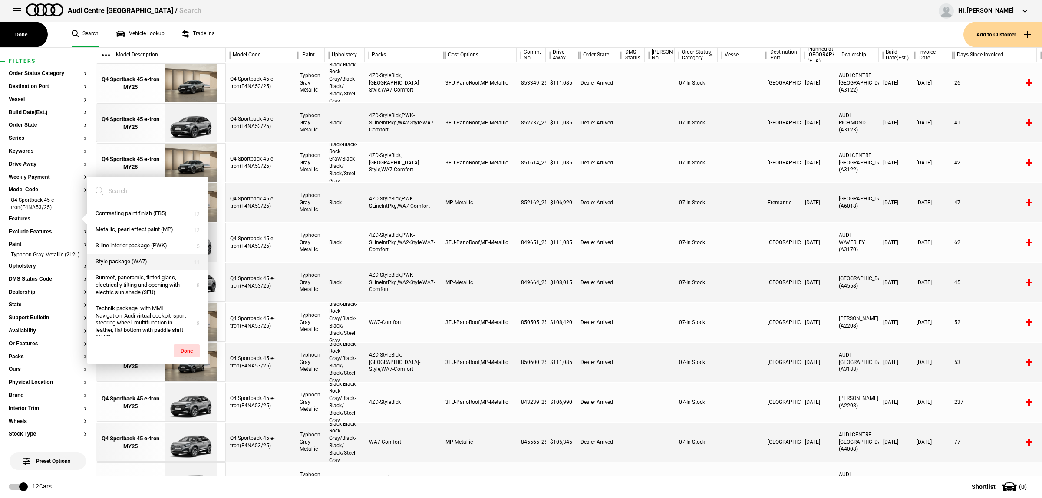
click at [147, 265] on button "Style package (WA7)" at bounding box center [148, 262] width 122 height 16
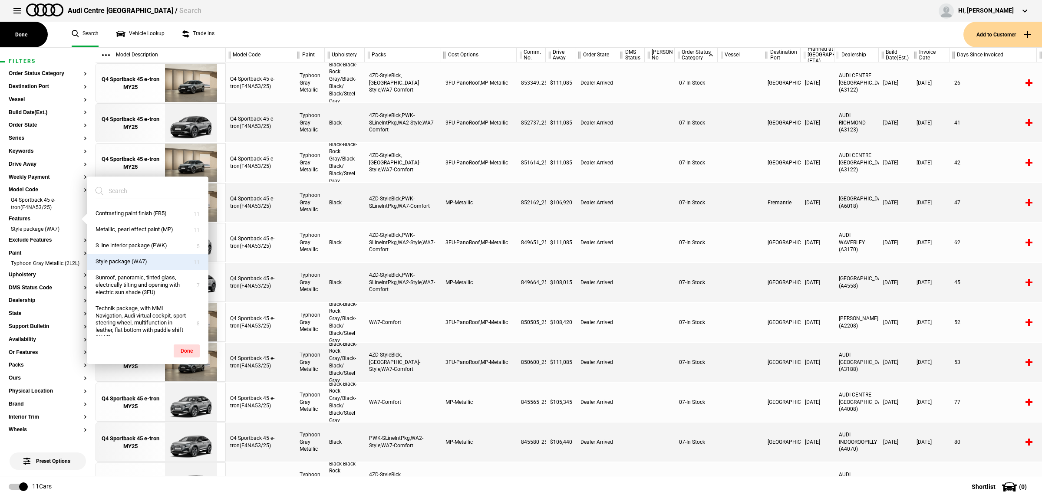
click at [737, 356] on div at bounding box center [741, 362] width 46 height 39
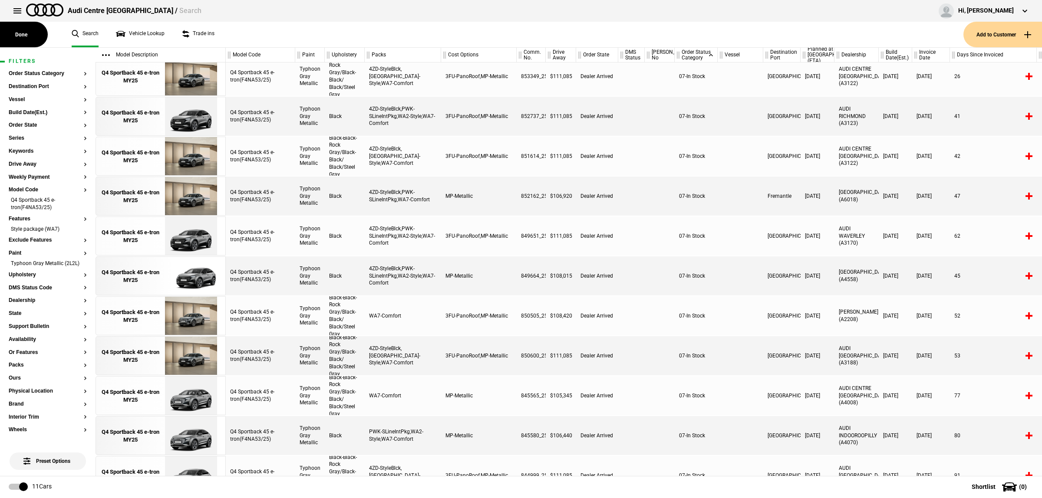
scroll to position [7, 0]
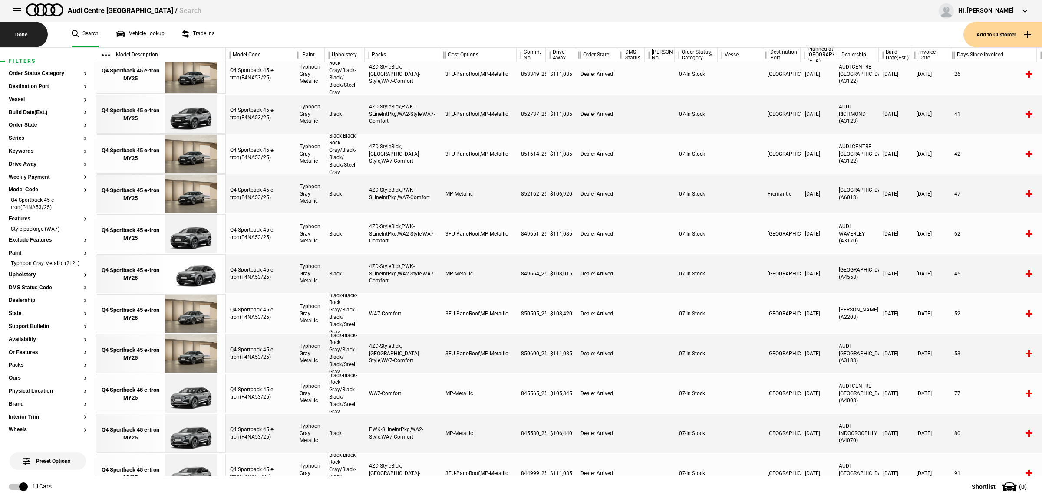
click at [31, 30] on button "Done" at bounding box center [24, 35] width 48 height 26
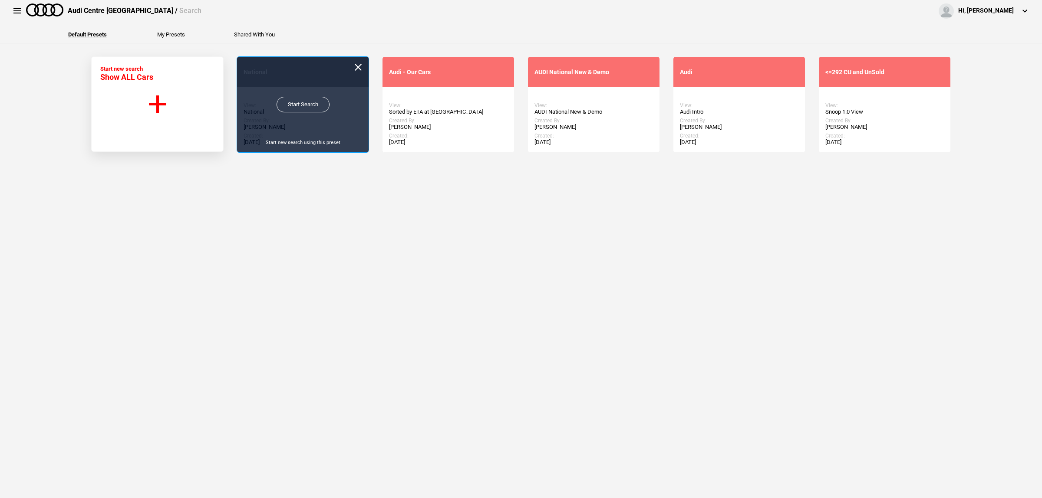
click at [310, 104] on link "Start Search" at bounding box center [303, 105] width 53 height 16
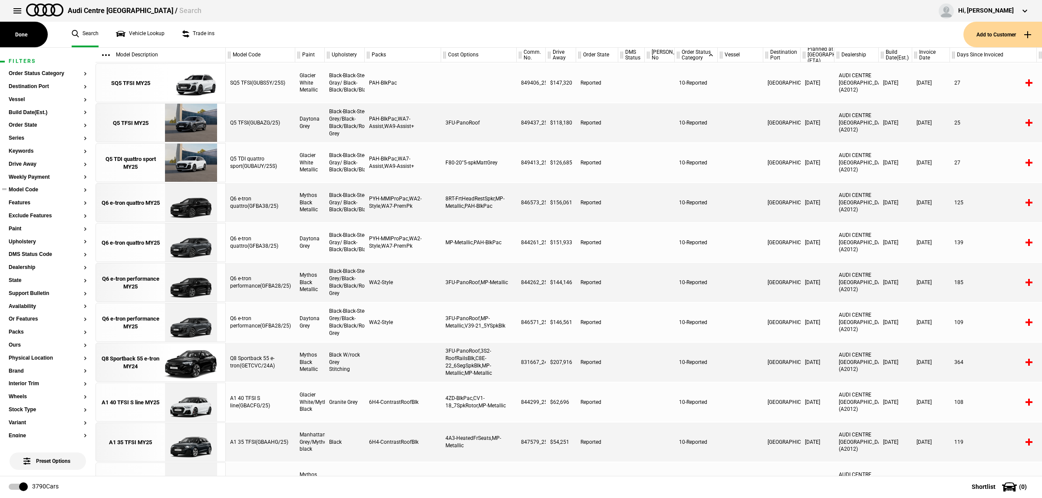
click at [22, 191] on button "Model Code" at bounding box center [48, 190] width 78 height 6
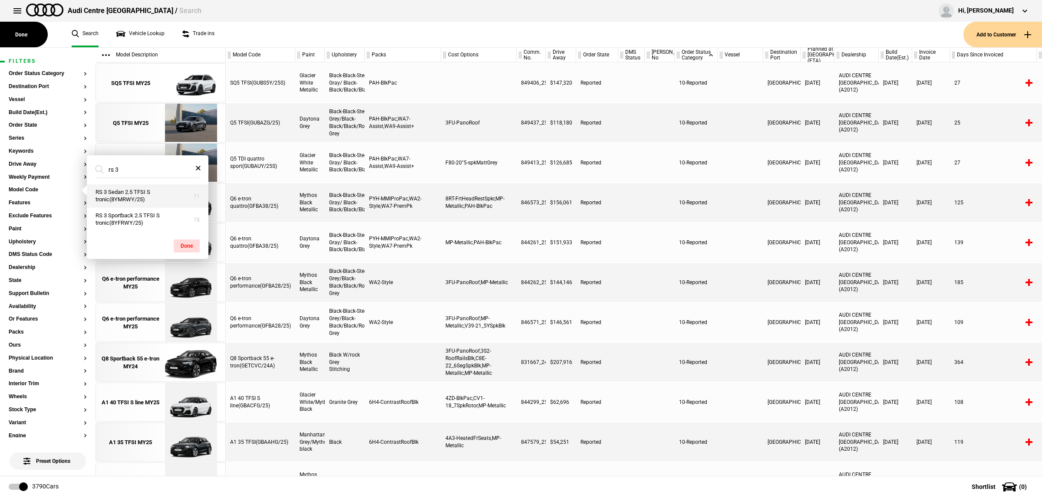
type input "rs 3"
click at [146, 197] on button "RS 3 Sedan 2.5 TFSI S tronic(8YMRWY/25)" at bounding box center [148, 196] width 122 height 23
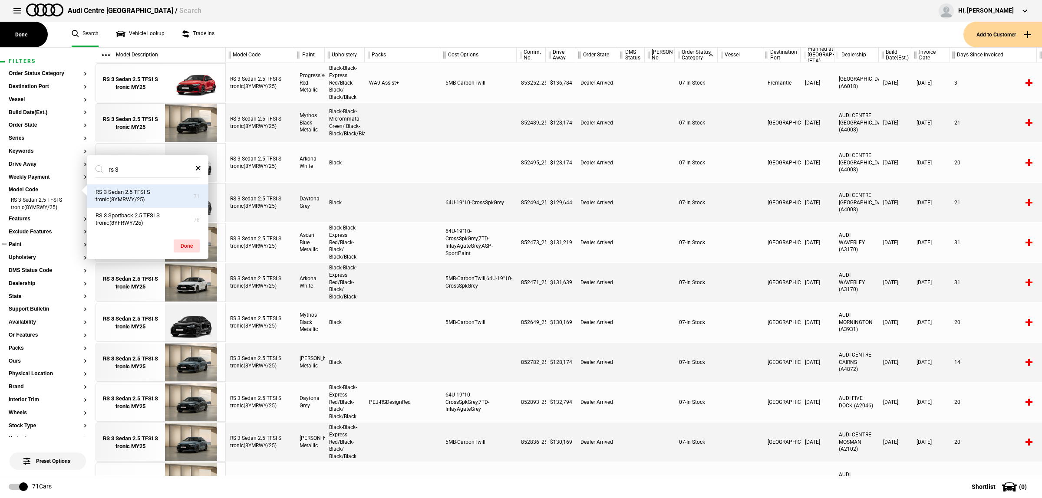
click at [48, 244] on button "Paint" at bounding box center [48, 245] width 78 height 6
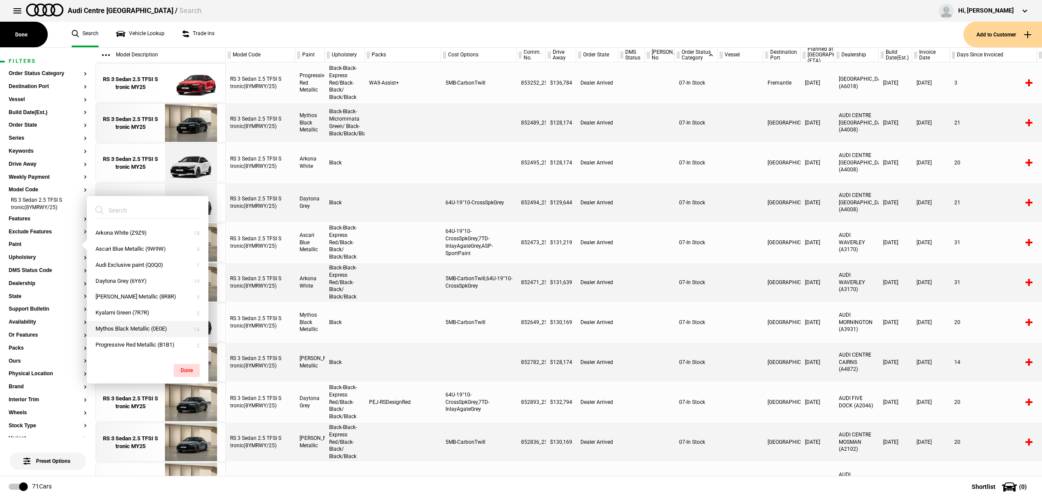
click at [154, 331] on button "Mythos Black Metallic (0E0E)" at bounding box center [148, 329] width 122 height 16
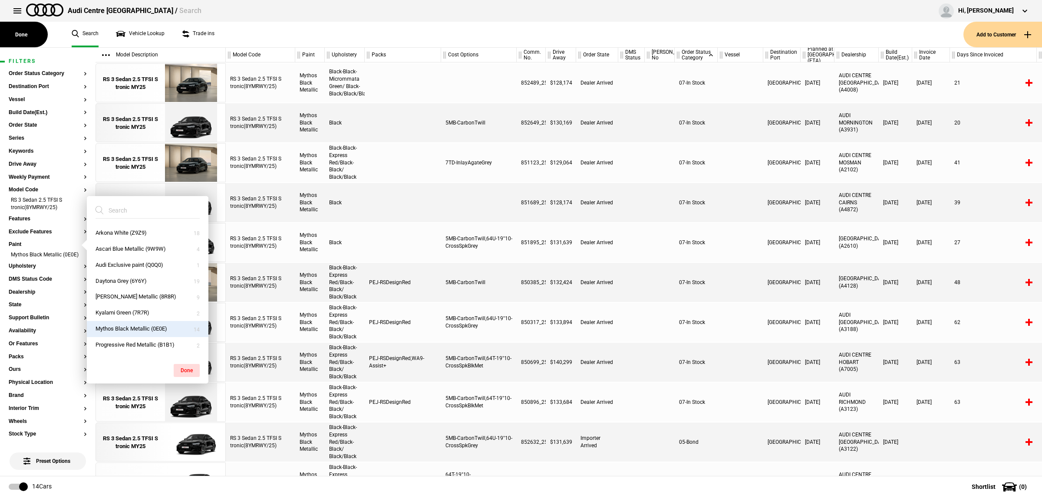
click at [749, 283] on div at bounding box center [741, 282] width 46 height 39
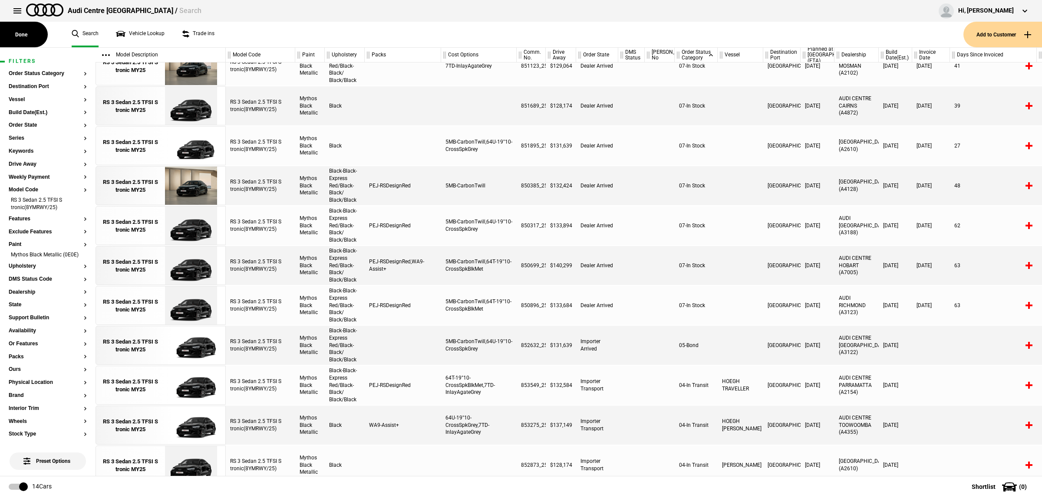
scroll to position [48, 0]
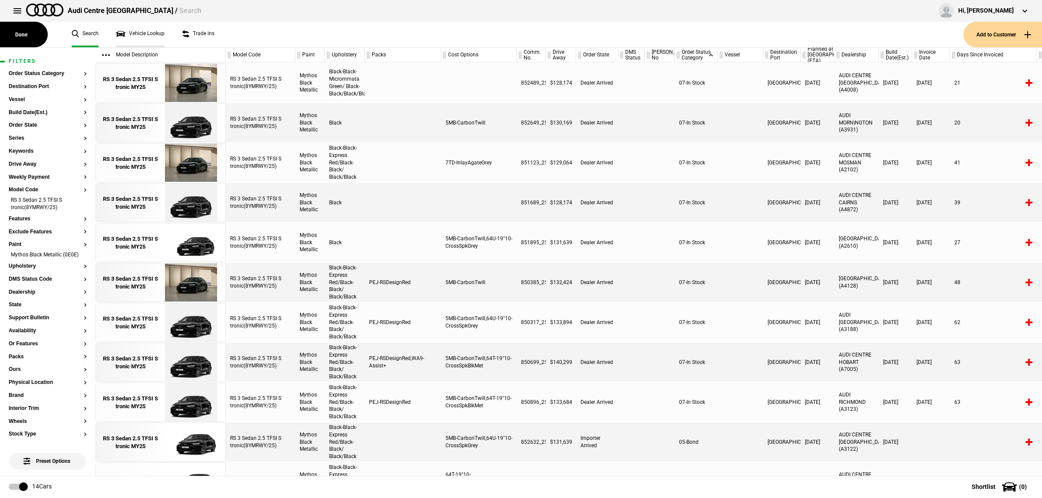
click at [145, 30] on link "Vehicle Lookup" at bounding box center [140, 35] width 49 height 26
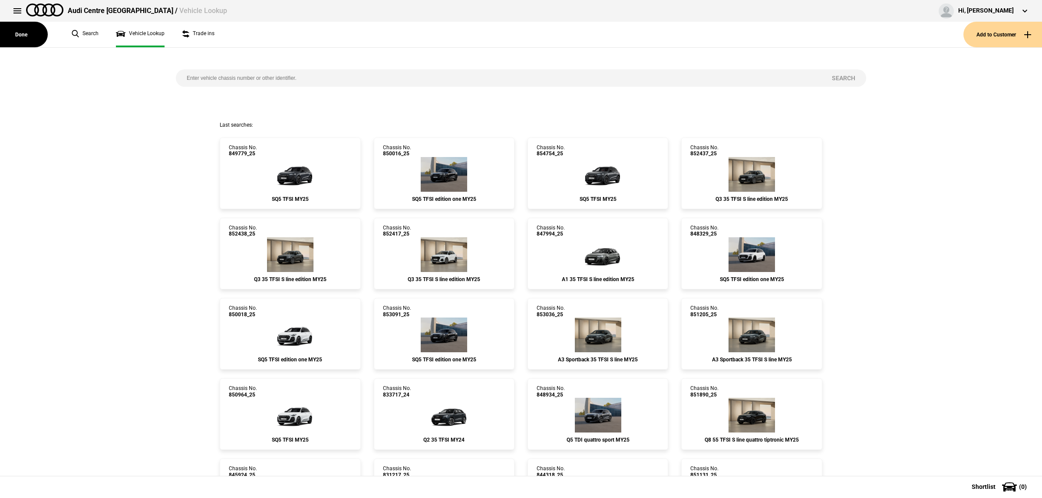
click at [322, 69] on input "search" at bounding box center [498, 77] width 645 height 17
paste input "853118"
type input "853118"
